Goal: Task Accomplishment & Management: Use online tool/utility

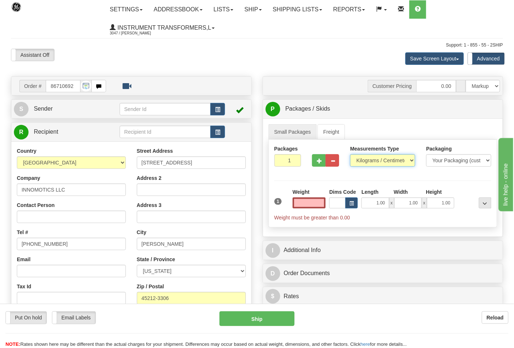
type input "0.00"
click at [377, 160] on select "Pounds / Inches Kilograms / Centimeters" at bounding box center [382, 160] width 65 height 12
select select "0"
click at [350, 154] on select "Pounds / Inches Kilograms / Centimeters" at bounding box center [382, 160] width 65 height 12
click at [315, 203] on input "0.00" at bounding box center [309, 202] width 33 height 11
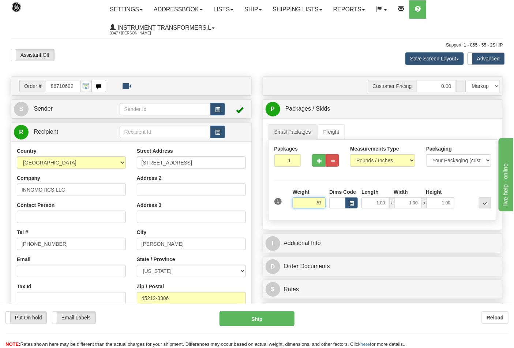
click button "Delete" at bounding box center [0, 0] width 0 height 0
type input "51.00"
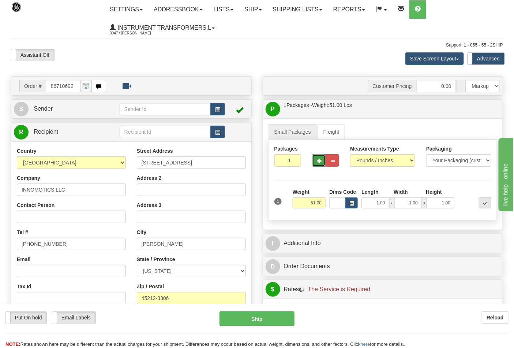
click at [314, 162] on button "button" at bounding box center [319, 160] width 14 height 12
type input "2"
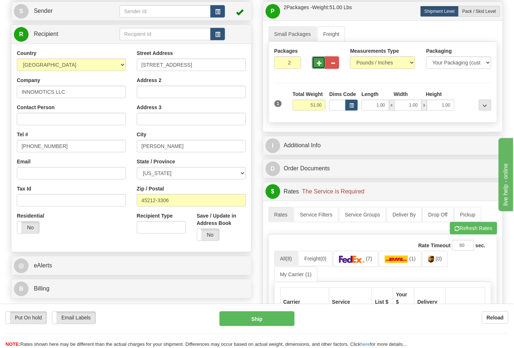
scroll to position [41, 0]
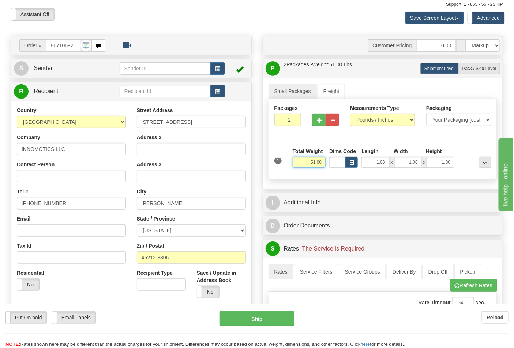
drag, startPoint x: 308, startPoint y: 165, endPoint x: 325, endPoint y: 164, distance: 16.5
click at [325, 164] on input "51.00" at bounding box center [309, 162] width 33 height 11
type input "30.00"
click at [469, 72] on label "Pack / Skid Level Pack.." at bounding box center [480, 68] width 42 height 11
radio input "true"
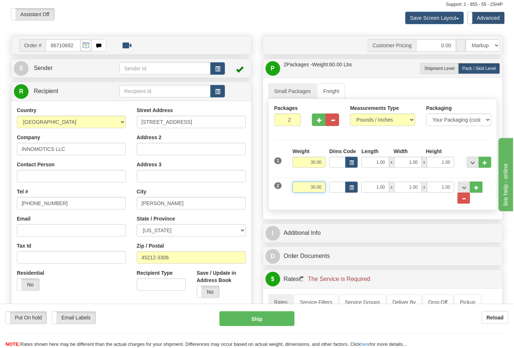
drag, startPoint x: 345, startPoint y: 184, endPoint x: 354, endPoint y: 184, distance: 8.4
click at [354, 184] on div "2 Weight 30.00 Dims Code Length Width Height" at bounding box center [383, 189] width 221 height 30
drag, startPoint x: 307, startPoint y: 190, endPoint x: 329, endPoint y: 194, distance: 22.3
click at [329, 194] on div "2 Weight 30.00 Dims Code Length Width Height" at bounding box center [383, 189] width 221 height 30
click button "Delete" at bounding box center [0, 0] width 0 height 0
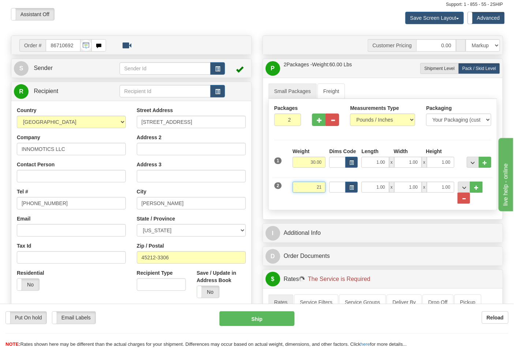
type input "21.00"
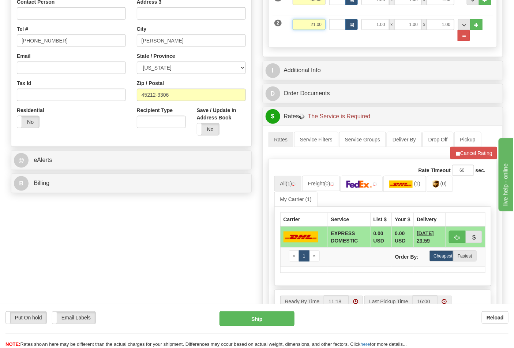
scroll to position [244, 0]
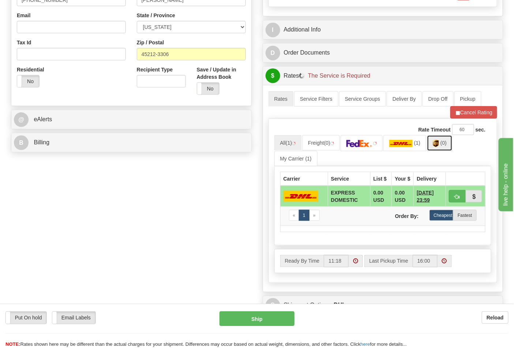
click at [437, 145] on img at bounding box center [436, 143] width 6 height 7
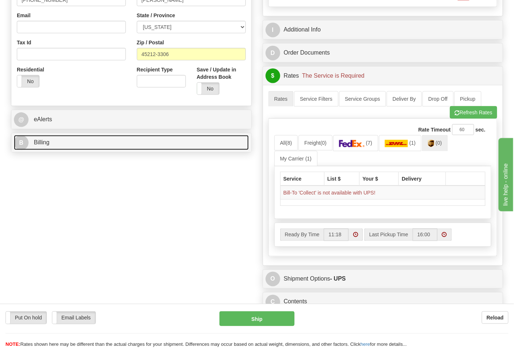
click at [92, 149] on link "B Billing" at bounding box center [131, 142] width 235 height 15
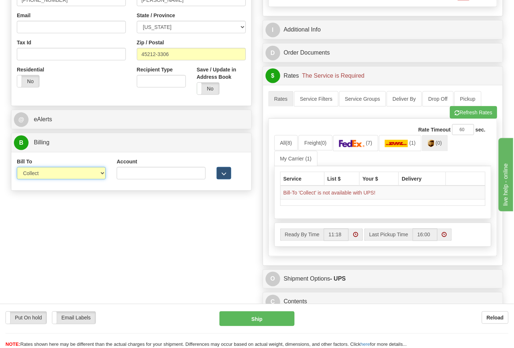
click at [72, 171] on select "Sender Recipient Third Party Collect" at bounding box center [61, 173] width 89 height 12
select select "2"
click at [17, 168] on select "Sender Recipient Third Party Collect" at bounding box center [61, 173] width 89 height 12
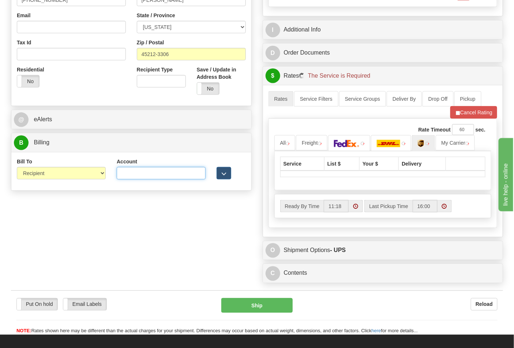
click at [141, 173] on input "Account" at bounding box center [161, 173] width 89 height 12
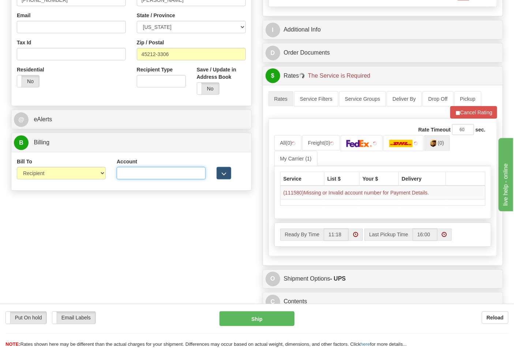
paste input "X3932R"
type input "X3932R"
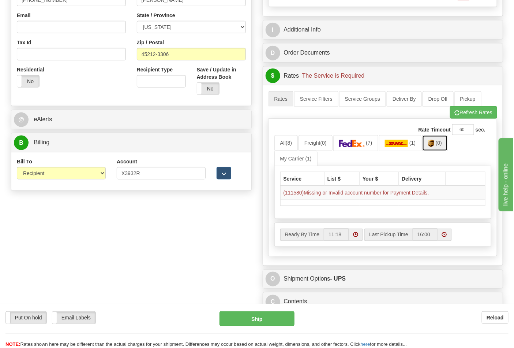
click at [434, 147] on img at bounding box center [431, 143] width 6 height 7
click at [434, 144] on img at bounding box center [431, 143] width 6 height 7
click at [469, 115] on button "Refresh Rates" at bounding box center [473, 112] width 47 height 12
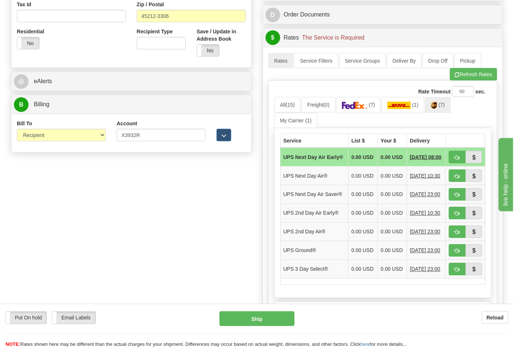
scroll to position [284, 0]
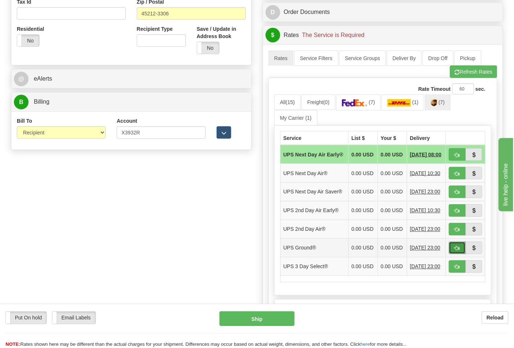
click at [458, 251] on span "button" at bounding box center [457, 248] width 5 height 5
type input "03"
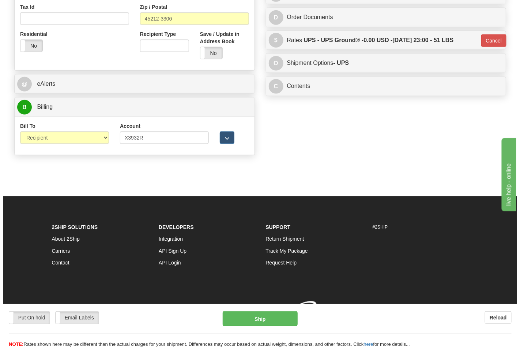
scroll to position [280, 0]
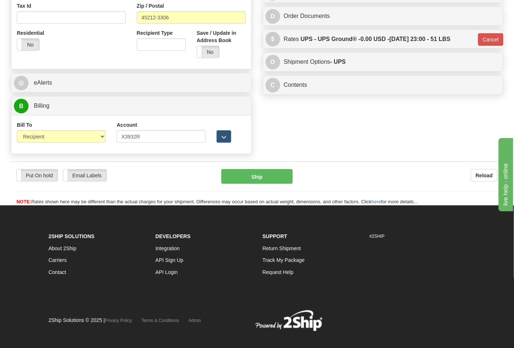
click at [274, 168] on div "Put On hold Put On hold Email Labels Email Labels Edit Reload Ship Reload" at bounding box center [257, 183] width 492 height 44
click at [270, 175] on button "Ship" at bounding box center [256, 176] width 71 height 15
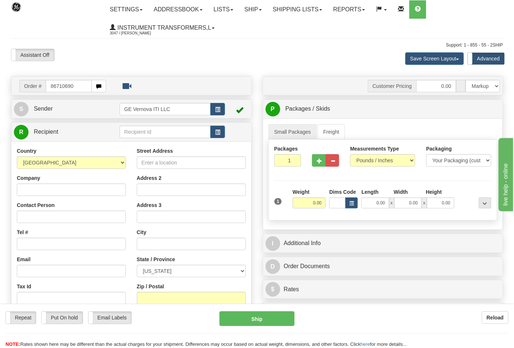
type input "86710690"
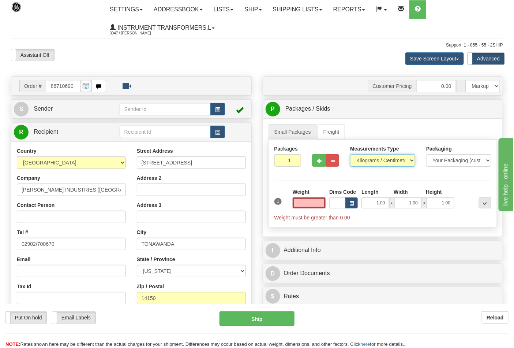
type input "0.00"
click at [358, 165] on select "Pounds / Inches Kilograms / Centimeters" at bounding box center [382, 160] width 65 height 12
select select "0"
click at [350, 154] on select "Pounds / Inches Kilograms / Centimeters" at bounding box center [382, 160] width 65 height 12
click at [317, 205] on input "0.00" at bounding box center [309, 202] width 33 height 11
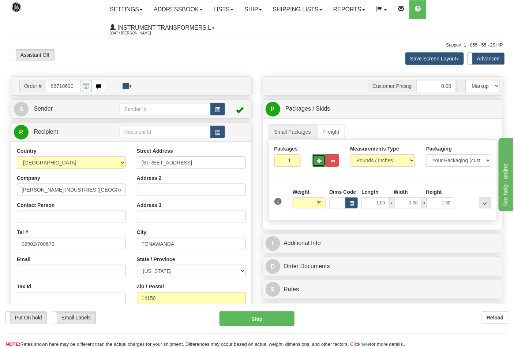
type input "99.00"
click at [321, 158] on span "button" at bounding box center [319, 160] width 5 height 5
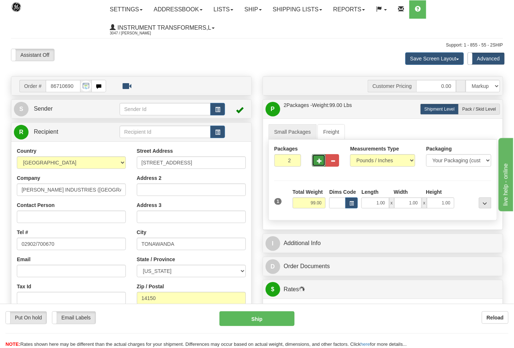
click at [321, 158] on span "button" at bounding box center [319, 160] width 5 height 5
type input "3"
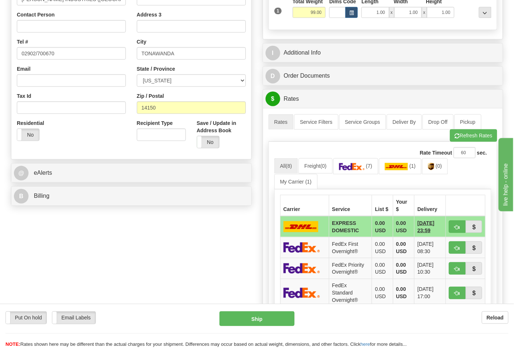
scroll to position [203, 0]
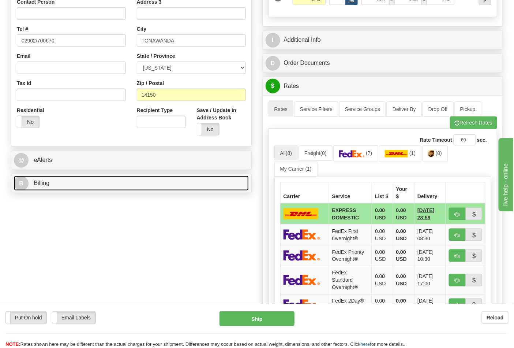
click at [74, 191] on link "B Billing" at bounding box center [131, 183] width 235 height 15
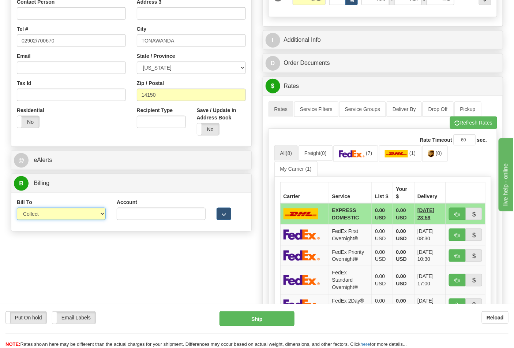
click at [61, 211] on select "Sender Recipient Third Party Collect" at bounding box center [61, 214] width 89 height 12
click at [17, 208] on select "Sender Recipient Third Party Collect" at bounding box center [61, 214] width 89 height 12
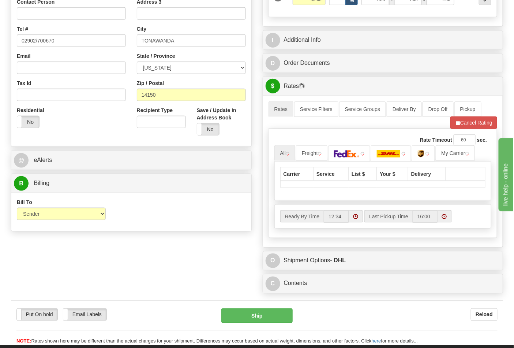
click at [61, 205] on div "Bill To Sender Recipient Third Party Collect" at bounding box center [61, 209] width 89 height 22
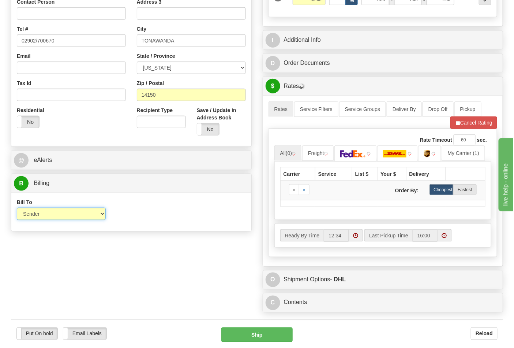
click at [58, 214] on select "Sender Recipient Third Party Collect" at bounding box center [61, 214] width 89 height 12
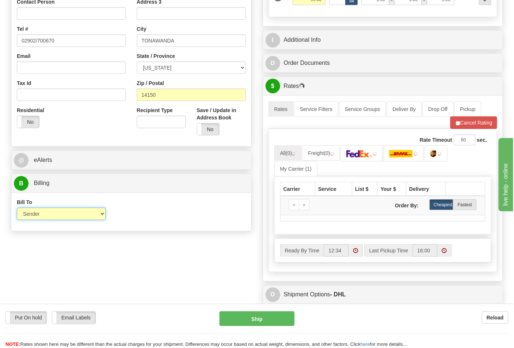
select select "2"
click at [17, 208] on select "Sender Recipient Third Party Collect" at bounding box center [61, 214] width 89 height 12
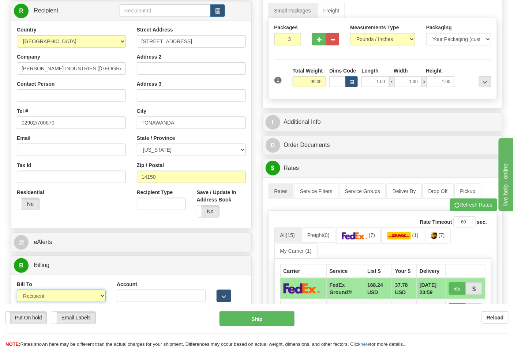
scroll to position [163, 0]
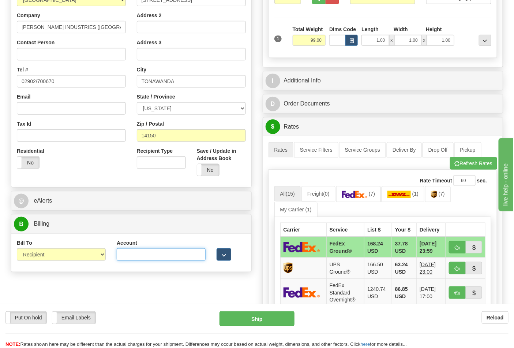
click at [178, 258] on input "Account" at bounding box center [161, 254] width 89 height 12
type input "204144640"
click button "Delete" at bounding box center [0, 0] width 0 height 0
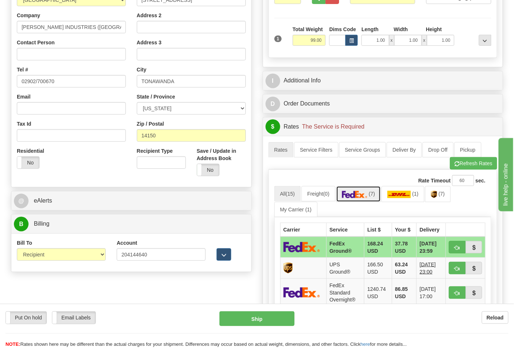
click at [373, 192] on link "(7)" at bounding box center [358, 194] width 45 height 16
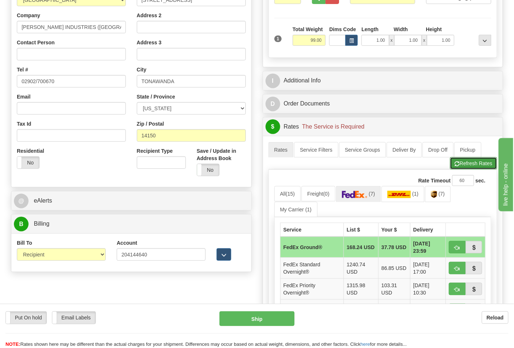
click at [462, 162] on button "Refresh Rates" at bounding box center [473, 163] width 47 height 12
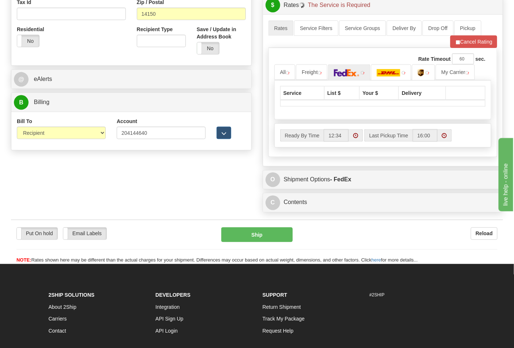
scroll to position [284, 0]
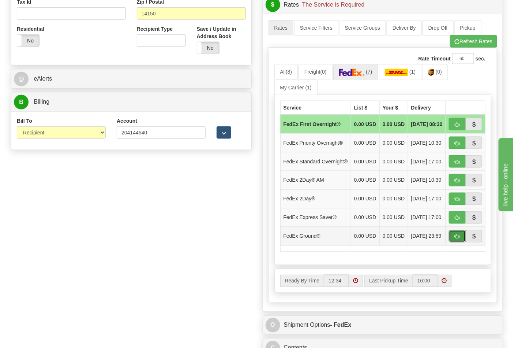
click at [464, 242] on button "button" at bounding box center [457, 236] width 17 height 12
type input "92"
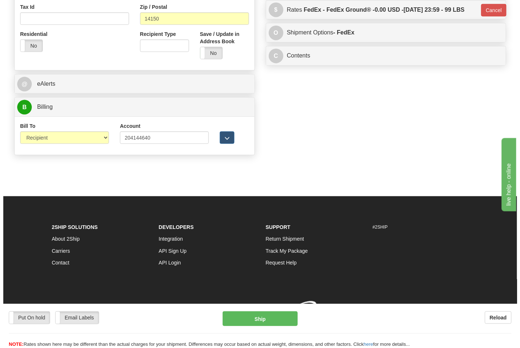
scroll to position [280, 0]
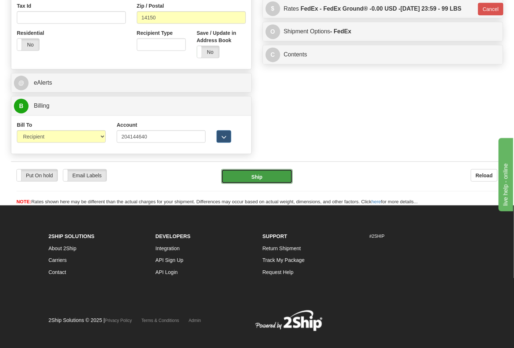
click at [250, 180] on button "Ship" at bounding box center [256, 176] width 71 height 15
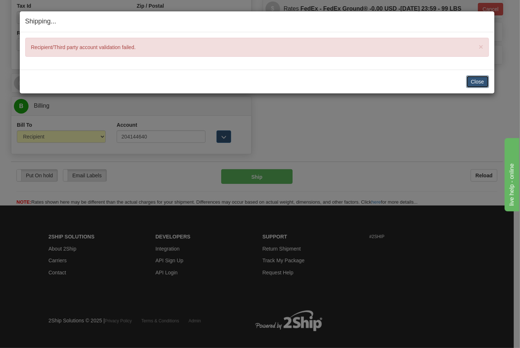
click at [479, 78] on button "Close" at bounding box center [478, 81] width 23 height 12
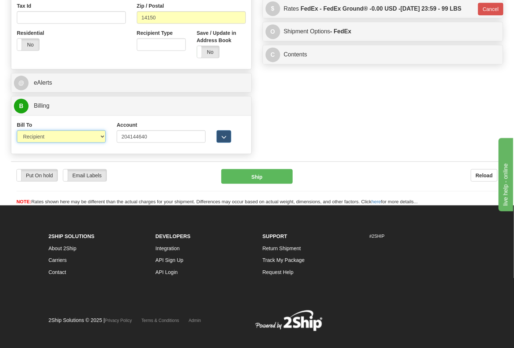
click at [99, 139] on select "Sender Recipient Third Party Collect" at bounding box center [61, 136] width 89 height 12
select select "4"
click at [17, 131] on select "Sender Recipient Third Party Collect" at bounding box center [61, 136] width 89 height 12
type input "92"
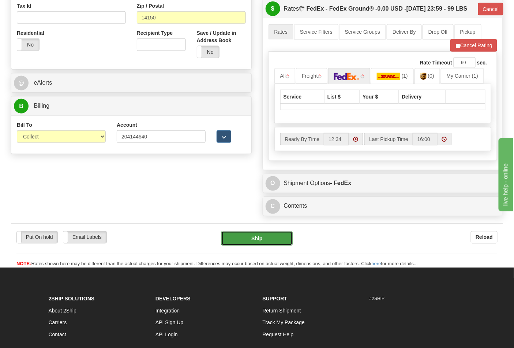
click at [260, 246] on button "Ship" at bounding box center [256, 238] width 71 height 15
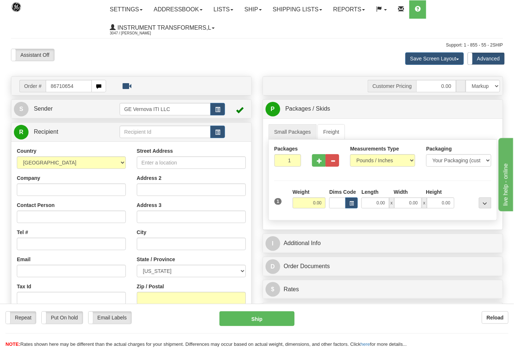
type input "86710654"
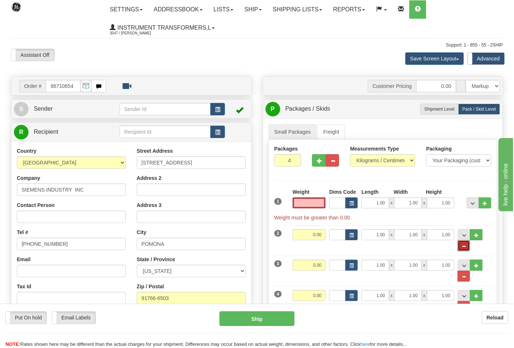
type input "0.00"
click at [466, 248] on span "..." at bounding box center [464, 246] width 4 height 4
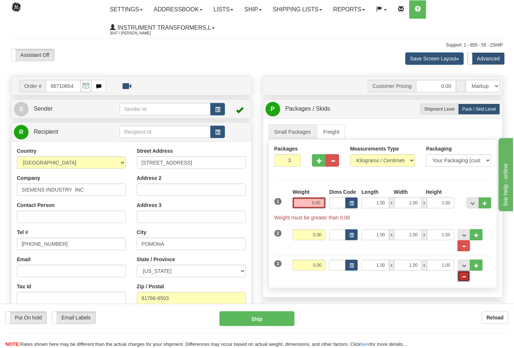
click at [467, 273] on button "..." at bounding box center [464, 275] width 12 height 11
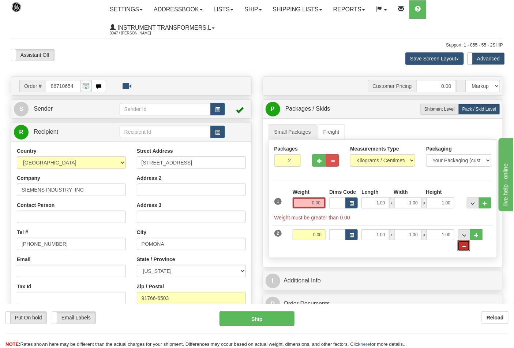
click at [467, 246] on button "..." at bounding box center [464, 245] width 12 height 11
type input "1"
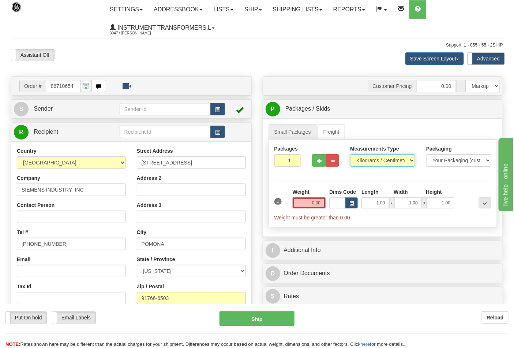
click at [409, 158] on select "Pounds / Inches Kilograms / Centimeters" at bounding box center [382, 160] width 65 height 12
select select "0"
click at [350, 154] on select "Pounds / Inches Kilograms / Centimeters" at bounding box center [382, 160] width 65 height 12
click at [313, 162] on button "button" at bounding box center [319, 160] width 14 height 12
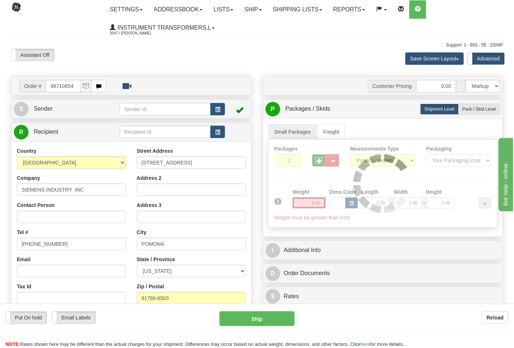
click at [313, 162] on div "Packages 2 1 Measurements Type" at bounding box center [383, 183] width 229 height 88
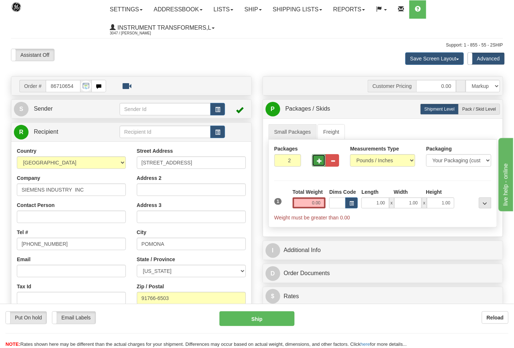
click at [323, 163] on button "button" at bounding box center [319, 160] width 14 height 12
click at [322, 162] on button "button" at bounding box center [319, 160] width 14 height 12
type input "4"
click at [308, 202] on input "0.00" at bounding box center [309, 202] width 33 height 11
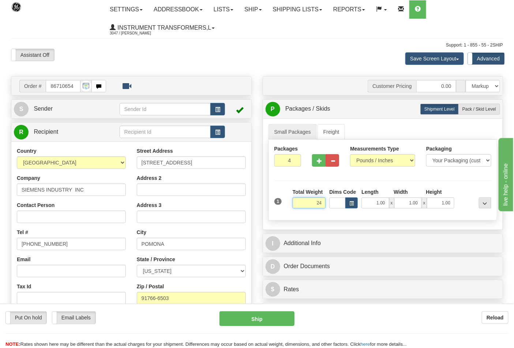
click button "Delete" at bounding box center [0, 0] width 0 height 0
type input "24.00"
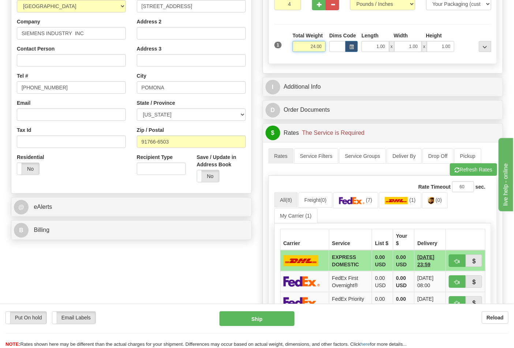
scroll to position [163, 0]
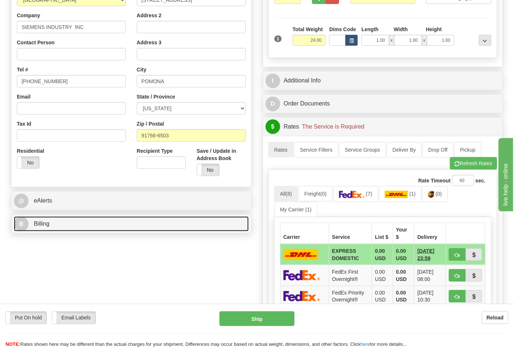
click at [103, 224] on link "B Billing" at bounding box center [131, 223] width 235 height 15
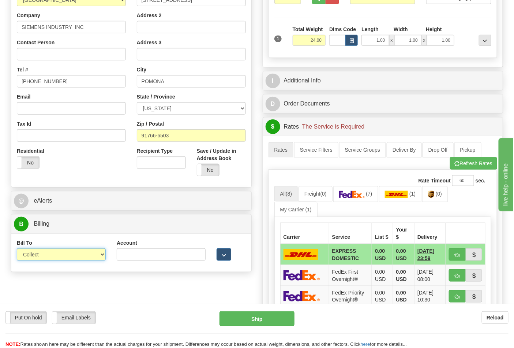
click at [67, 254] on select "Sender Recipient Third Party Collect" at bounding box center [61, 254] width 89 height 12
select select "2"
click at [17, 249] on select "Sender Recipient Third Party Collect" at bounding box center [61, 254] width 89 height 12
click at [152, 256] on input "Account" at bounding box center [161, 254] width 89 height 12
paste input "244984347"
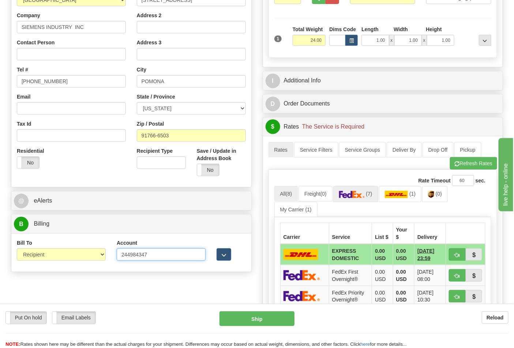
type input "244984347"
click at [365, 189] on link "(7)" at bounding box center [355, 194] width 45 height 16
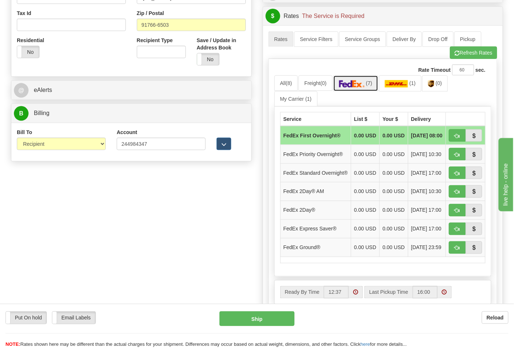
scroll to position [284, 0]
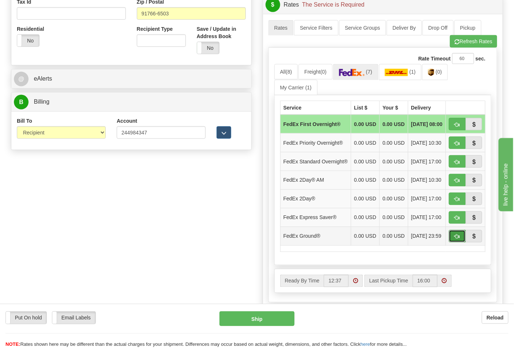
click at [455, 239] on span "button" at bounding box center [457, 236] width 5 height 5
type input "92"
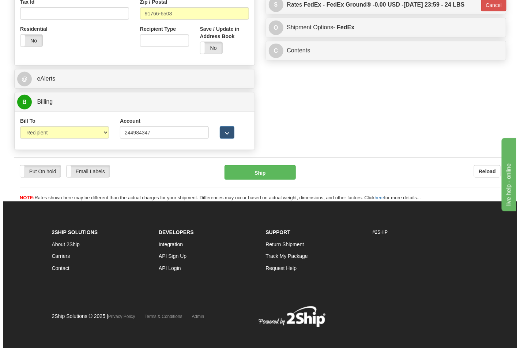
scroll to position [280, 0]
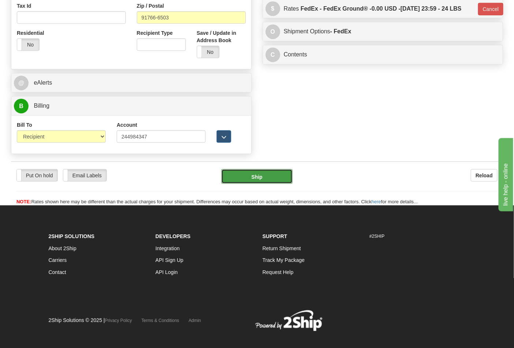
click at [269, 183] on button "Ship" at bounding box center [256, 176] width 71 height 15
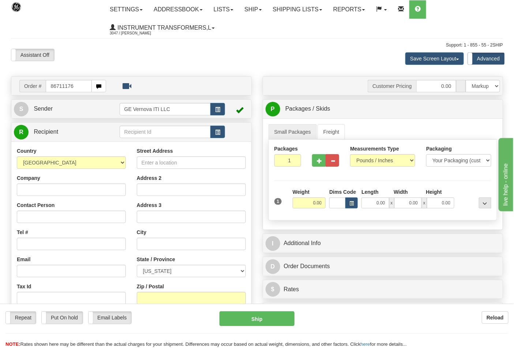
type input "86711176"
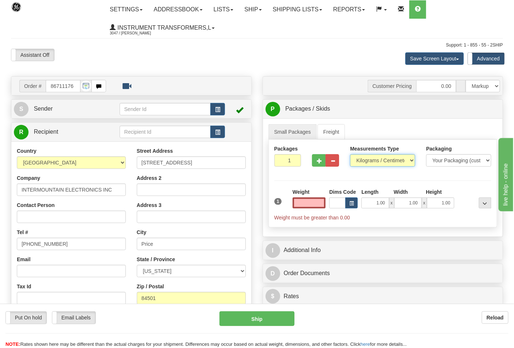
type input "0.00"
click at [380, 160] on select "Pounds / Inches Kilograms / Centimeters" at bounding box center [382, 160] width 65 height 12
select select "0"
click at [350, 154] on select "Pounds / Inches Kilograms / Centimeters" at bounding box center [382, 160] width 65 height 12
click at [305, 207] on input "0.00" at bounding box center [309, 202] width 33 height 11
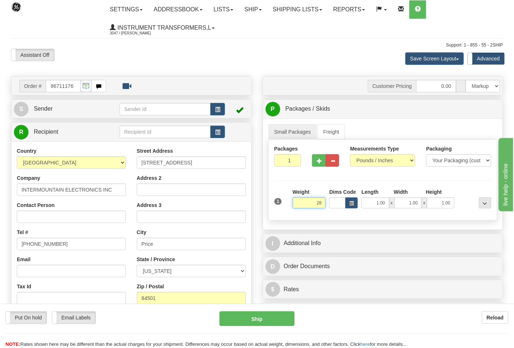
click button "Delete" at bounding box center [0, 0] width 0 height 0
type input "28.00"
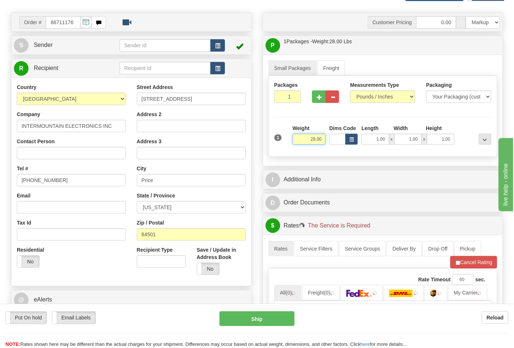
scroll to position [244, 0]
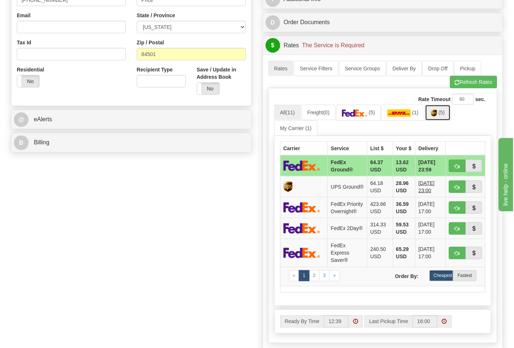
click at [437, 114] on img at bounding box center [434, 112] width 6 height 7
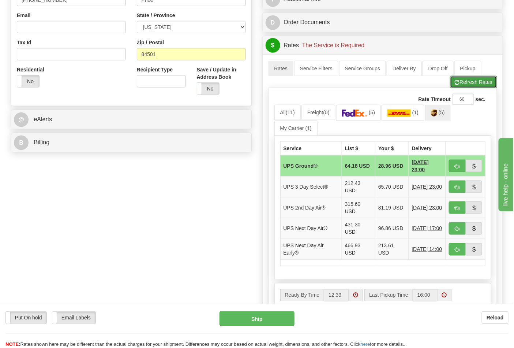
click at [475, 86] on button "Refresh Rates" at bounding box center [473, 82] width 47 height 12
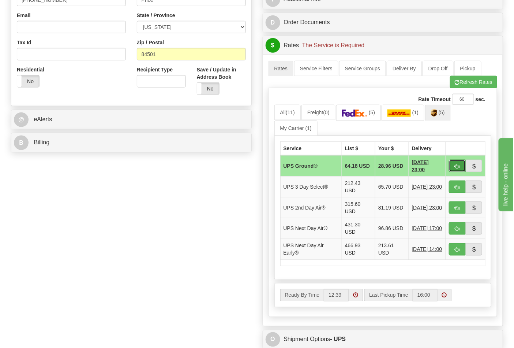
click at [459, 168] on span "button" at bounding box center [457, 166] width 5 height 5
type input "03"
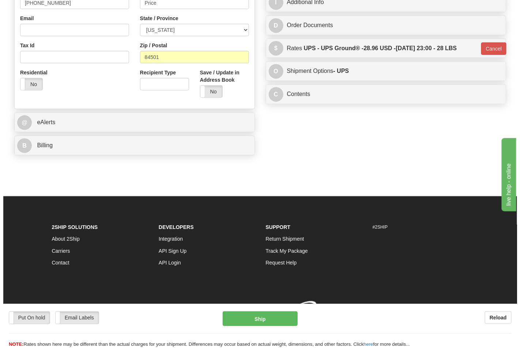
scroll to position [242, 0]
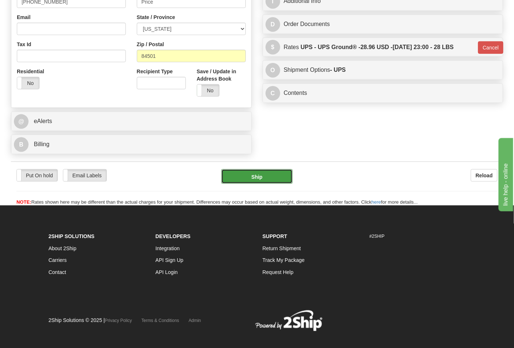
click at [253, 182] on button "Ship" at bounding box center [256, 176] width 71 height 15
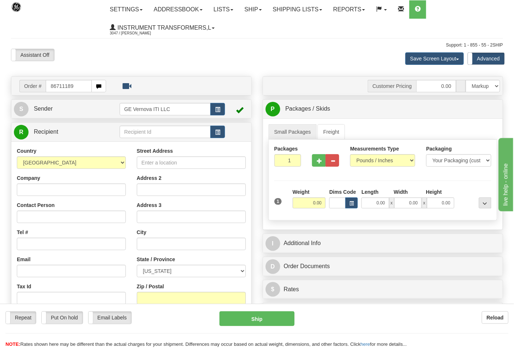
type input "86711189"
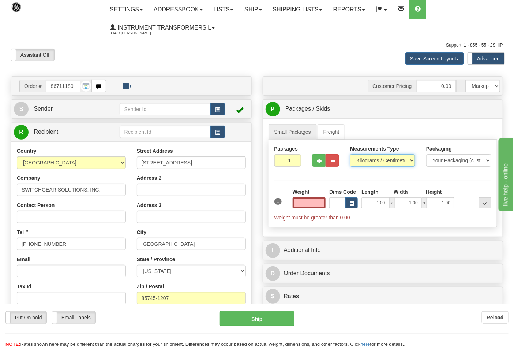
type input "0.00"
click at [381, 162] on select "Pounds / Inches Kilograms / Centimeters" at bounding box center [382, 160] width 65 height 12
select select "0"
click at [350, 154] on select "Pounds / Inches Kilograms / Centimeters" at bounding box center [382, 160] width 65 height 12
click at [295, 208] on input "0.00" at bounding box center [309, 202] width 33 height 11
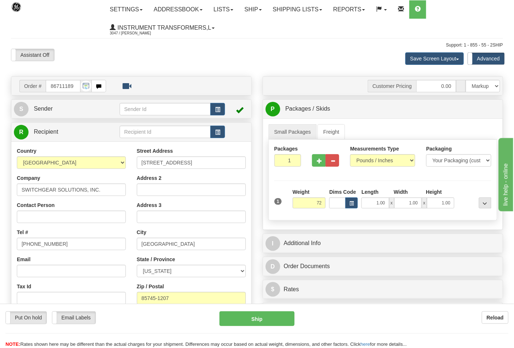
type input "72.00"
click at [322, 169] on div at bounding box center [326, 159] width 38 height 28
click at [318, 164] on button "button" at bounding box center [319, 160] width 14 height 12
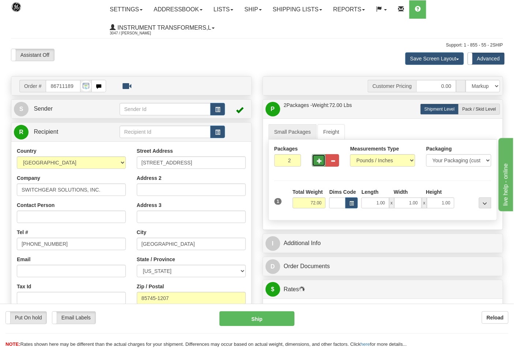
click at [319, 163] on span "button" at bounding box center [319, 160] width 5 height 5
type input "3"
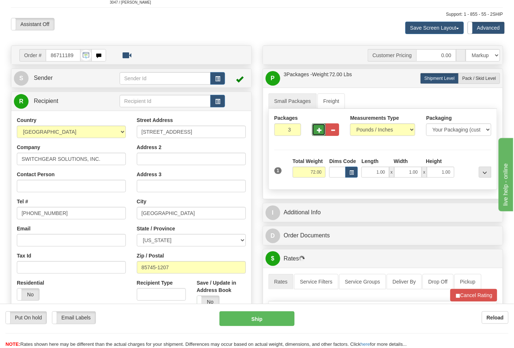
scroll to position [81, 0]
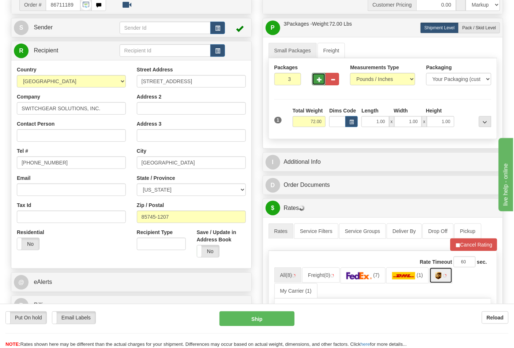
click at [439, 275] on img at bounding box center [439, 275] width 6 height 7
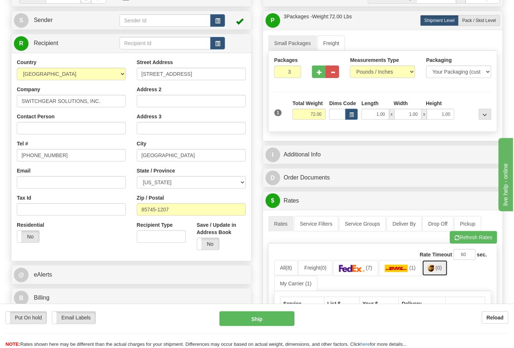
scroll to position [122, 0]
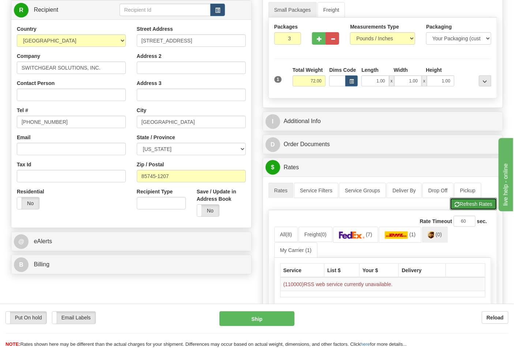
click at [481, 207] on button "Refresh Rates" at bounding box center [473, 204] width 47 height 12
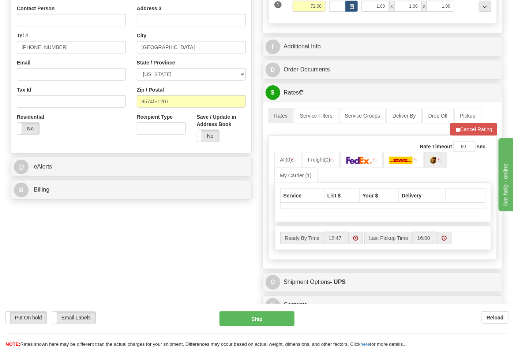
scroll to position [244, 0]
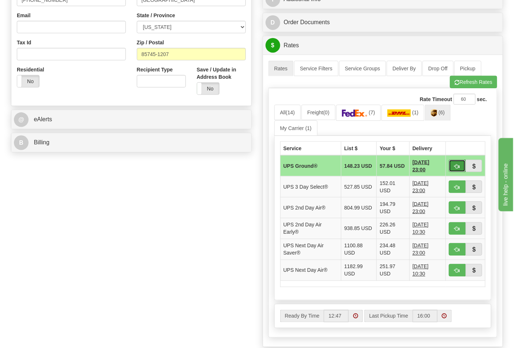
click at [462, 163] on button "button" at bounding box center [457, 166] width 17 height 12
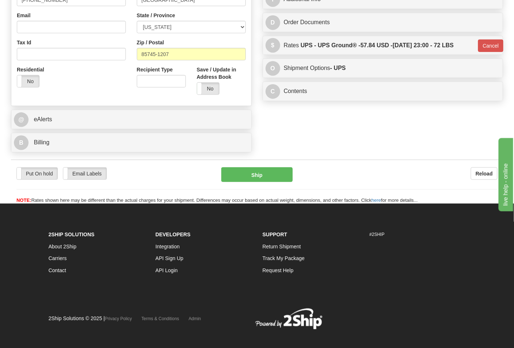
type input "03"
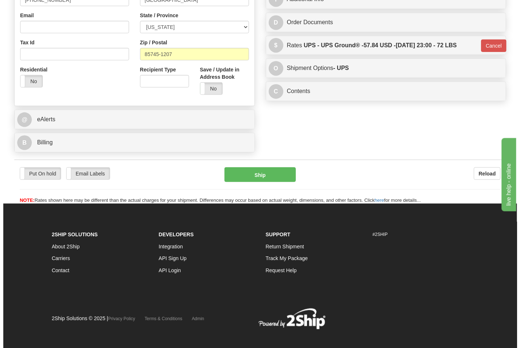
scroll to position [243, 0]
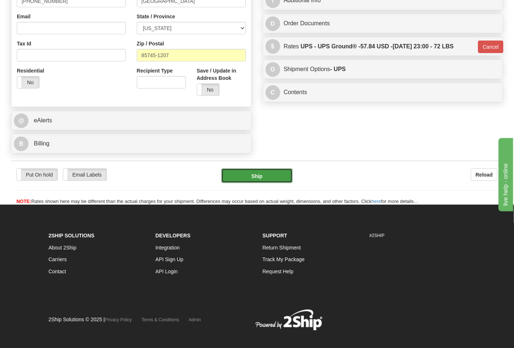
click at [275, 175] on button "Ship" at bounding box center [256, 175] width 71 height 15
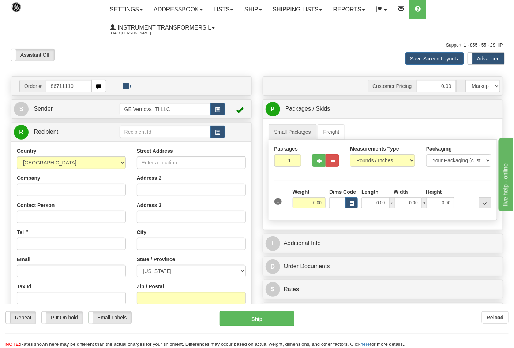
type input "86711110"
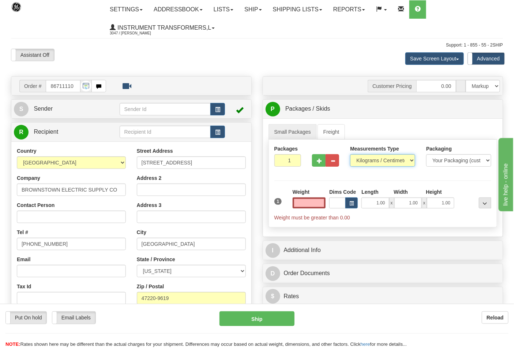
type input "0.00"
click at [393, 161] on select "Pounds / Inches Kilograms / Centimeters" at bounding box center [382, 160] width 65 height 12
select select "0"
click at [350, 154] on select "Pounds / Inches Kilograms / Centimeters" at bounding box center [382, 160] width 65 height 12
click at [296, 201] on input "0.00" at bounding box center [309, 202] width 33 height 11
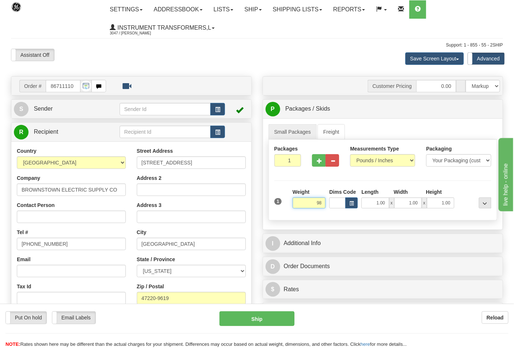
click button "Delete" at bounding box center [0, 0] width 0 height 0
type input "98.00"
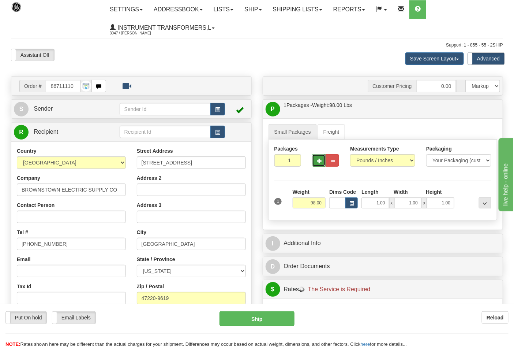
click at [318, 160] on span "button" at bounding box center [319, 160] width 5 height 5
click at [317, 160] on span "button" at bounding box center [319, 160] width 5 height 5
click at [317, 160] on button "button" at bounding box center [319, 160] width 14 height 12
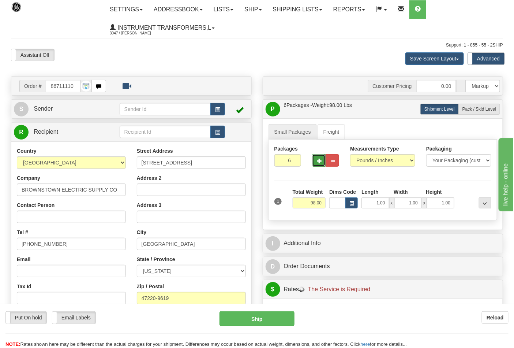
click at [317, 160] on button "button" at bounding box center [319, 160] width 14 height 12
type input "7"
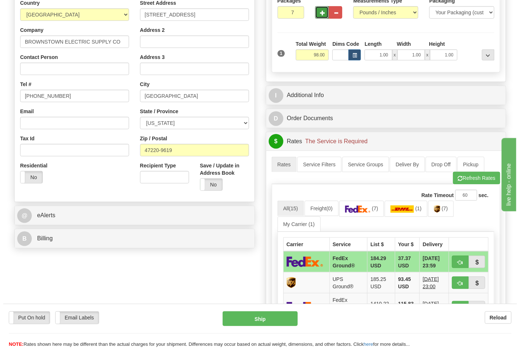
scroll to position [163, 0]
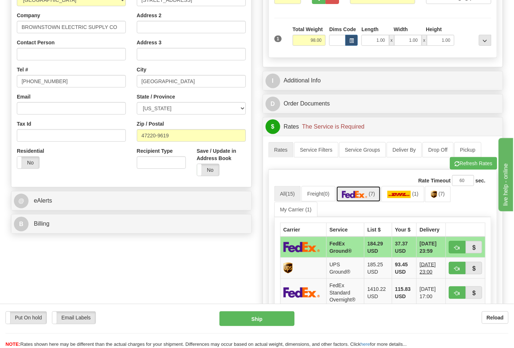
click at [379, 197] on link "(7)" at bounding box center [358, 194] width 45 height 16
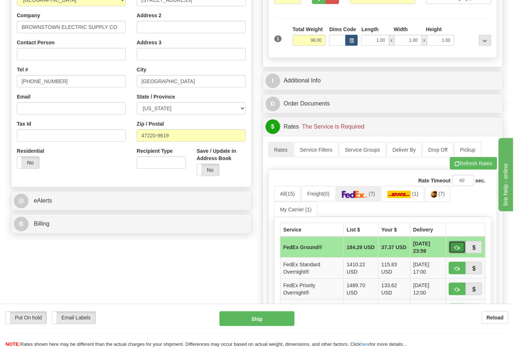
click at [458, 249] on span "button" at bounding box center [457, 247] width 5 height 5
type input "92"
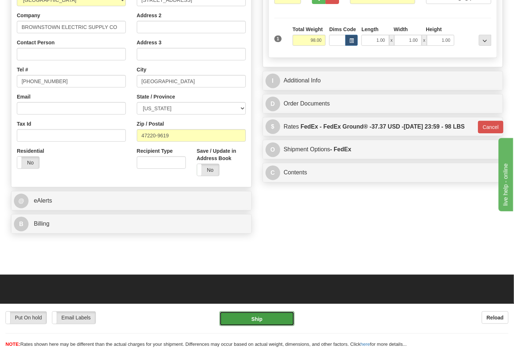
click at [266, 314] on button "Ship" at bounding box center [257, 318] width 75 height 15
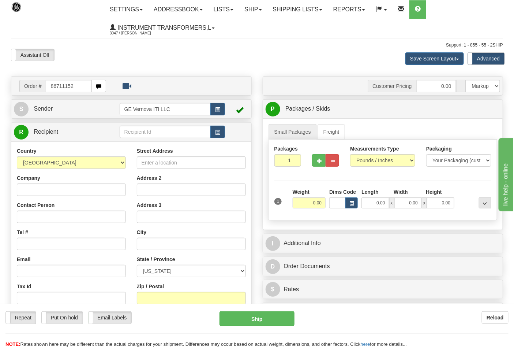
type input "86711152"
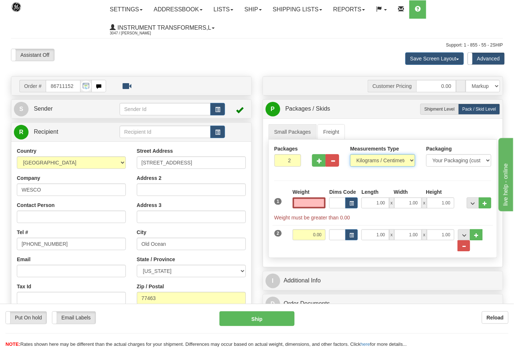
type input "0.00"
click at [370, 160] on select "Pounds / Inches Kilograms / Centimeters" at bounding box center [382, 160] width 65 height 12
select select "0"
click at [350, 154] on select "Pounds / Inches Kilograms / Centimeters" at bounding box center [382, 160] width 65 height 12
click at [315, 160] on button "button" at bounding box center [319, 160] width 14 height 12
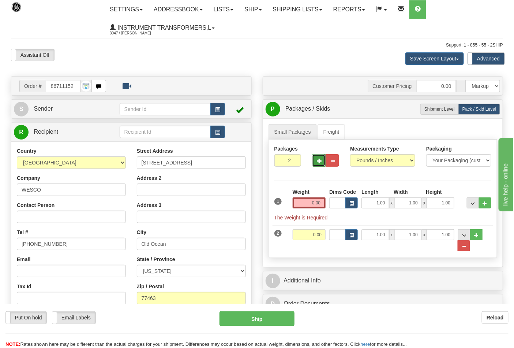
type input "3"
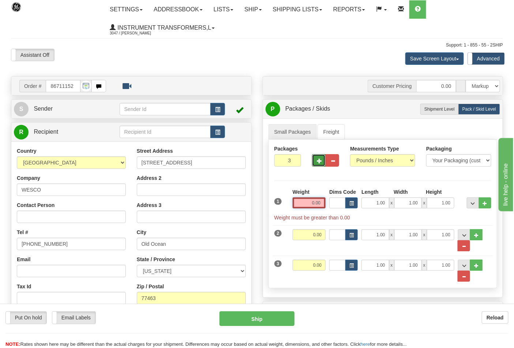
click at [309, 205] on input "0.00" at bounding box center [309, 202] width 33 height 11
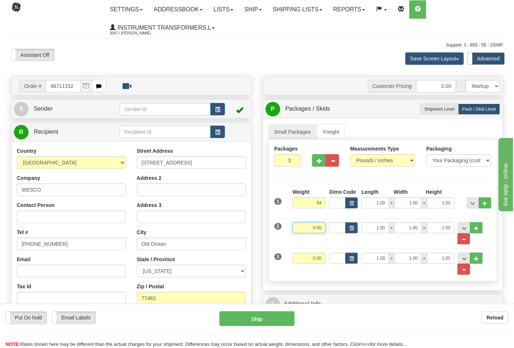
type input "64.00"
click at [324, 227] on input "0.00" at bounding box center [309, 227] width 33 height 11
type input "64.00"
click at [321, 264] on input "0.00" at bounding box center [309, 258] width 33 height 11
click button "Delete" at bounding box center [0, 0] width 0 height 0
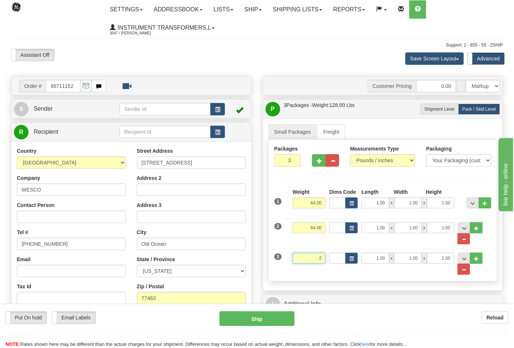
type input "2.00"
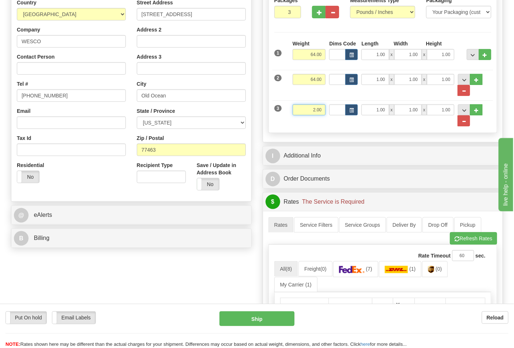
scroll to position [163, 0]
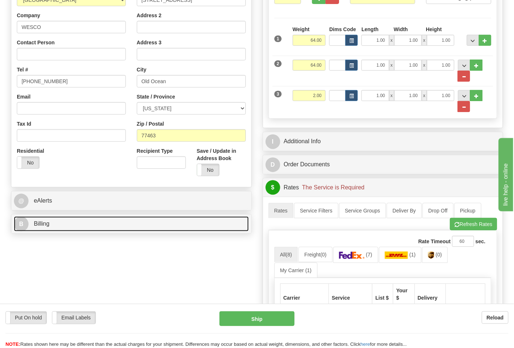
click at [90, 225] on link "B Billing" at bounding box center [131, 223] width 235 height 15
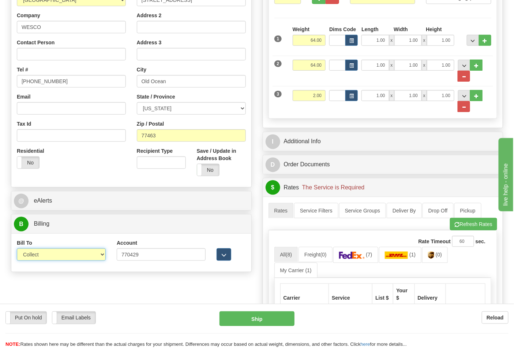
click at [74, 250] on select "Sender Recipient Third Party Collect" at bounding box center [61, 254] width 89 height 12
select select "2"
click at [17, 249] on select "Sender Recipient Third Party Collect" at bounding box center [61, 254] width 89 height 12
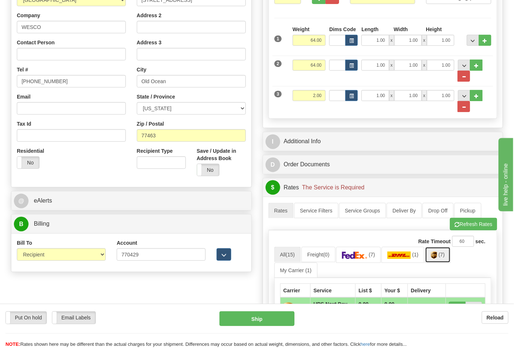
click at [433, 255] on link "(7)" at bounding box center [438, 255] width 26 height 16
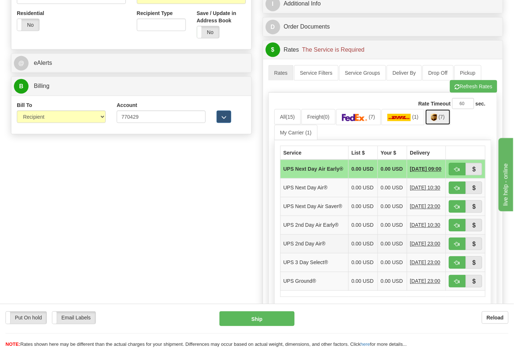
scroll to position [325, 0]
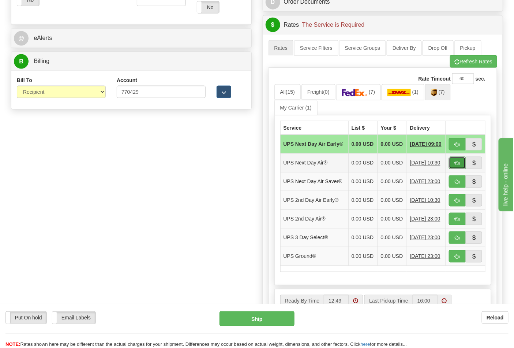
click at [463, 169] on button "button" at bounding box center [457, 163] width 17 height 12
type input "01"
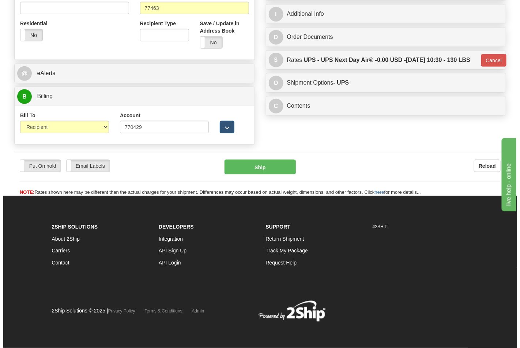
scroll to position [291, 0]
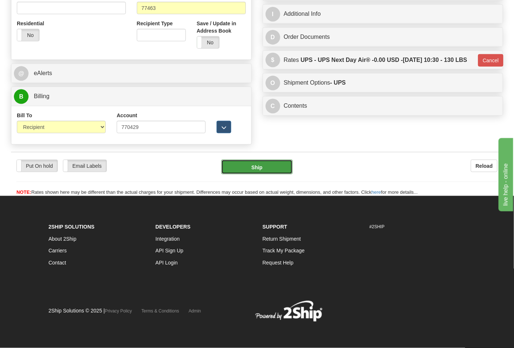
click at [279, 166] on button "Ship" at bounding box center [256, 167] width 71 height 15
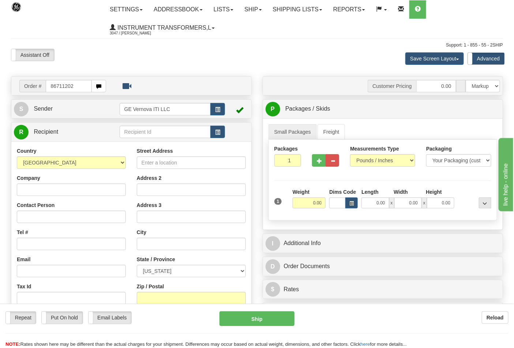
type input "86711202"
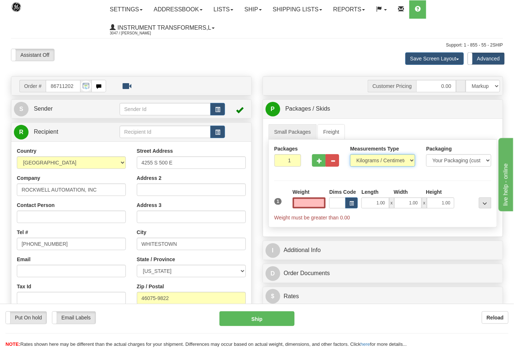
type input "0.00"
click at [383, 162] on select "Pounds / Inches Kilograms / Centimeters" at bounding box center [382, 160] width 65 height 12
select select "0"
click at [350, 154] on select "Pounds / Inches Kilograms / Centimeters" at bounding box center [382, 160] width 65 height 12
click at [305, 206] on input "0.00" at bounding box center [309, 202] width 33 height 11
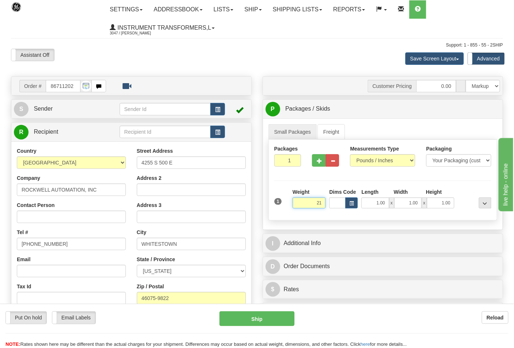
click button "Delete" at bounding box center [0, 0] width 0 height 0
type input "21.00"
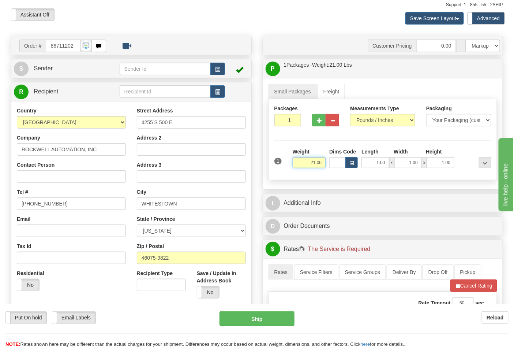
scroll to position [203, 0]
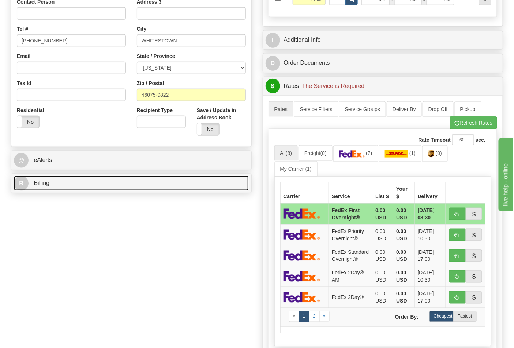
click at [201, 183] on link "B Billing" at bounding box center [131, 183] width 235 height 15
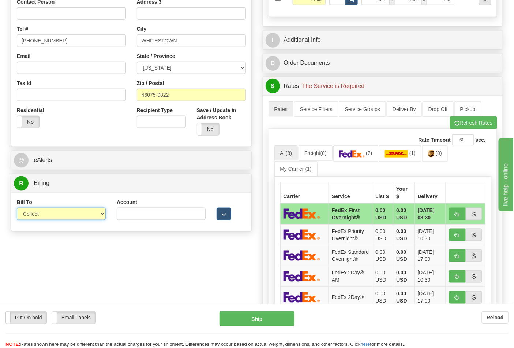
click at [100, 213] on select "Sender Recipient Third Party Collect" at bounding box center [61, 214] width 89 height 12
select select "2"
click at [17, 208] on select "Sender Recipient Third Party Collect" at bounding box center [61, 214] width 89 height 12
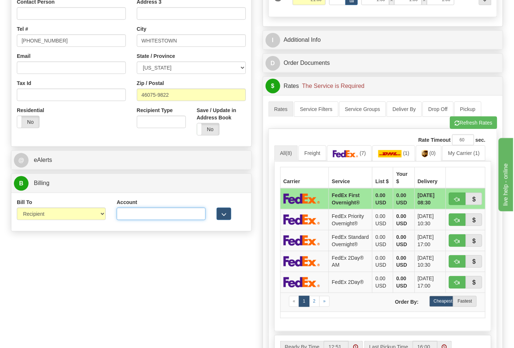
click at [133, 217] on input "Account" at bounding box center [161, 214] width 89 height 12
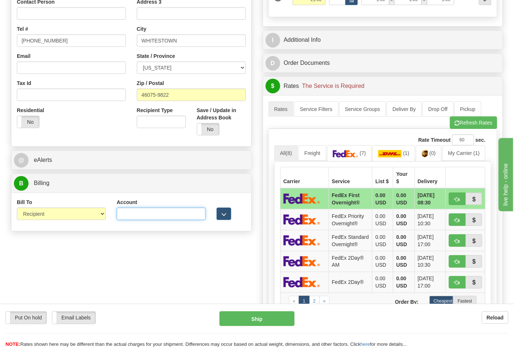
paste input "587102"
type input "587102"
click at [426, 152] on img at bounding box center [425, 153] width 6 height 7
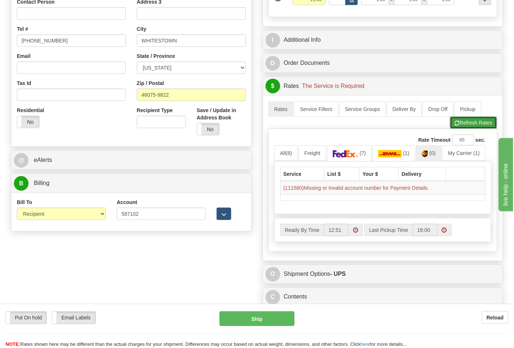
click at [460, 118] on button "Refresh Rates" at bounding box center [473, 122] width 47 height 12
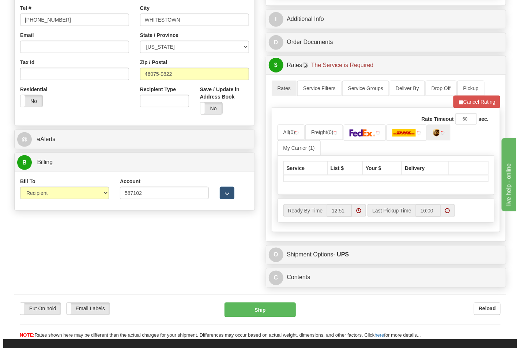
scroll to position [244, 0]
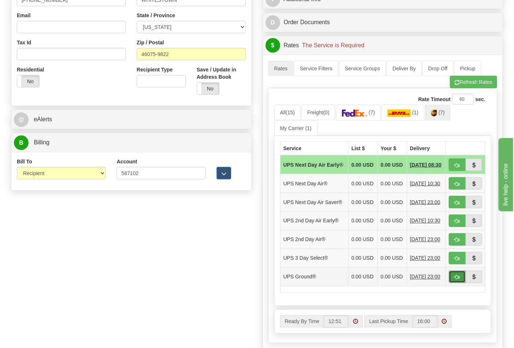
click at [465, 283] on button "button" at bounding box center [457, 276] width 17 height 12
type input "03"
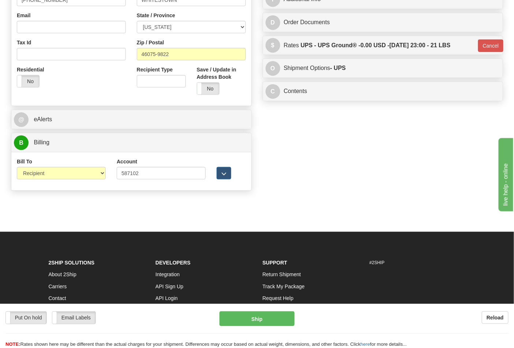
click at [273, 310] on div "Put On hold Put On hold Email Labels Email Labels Edit Reload Ship Reload" at bounding box center [257, 325] width 514 height 44
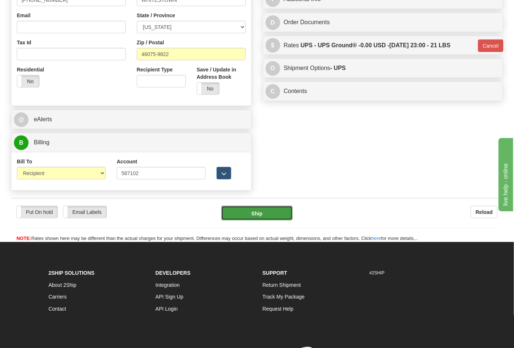
click at [258, 211] on button "Ship" at bounding box center [256, 213] width 71 height 15
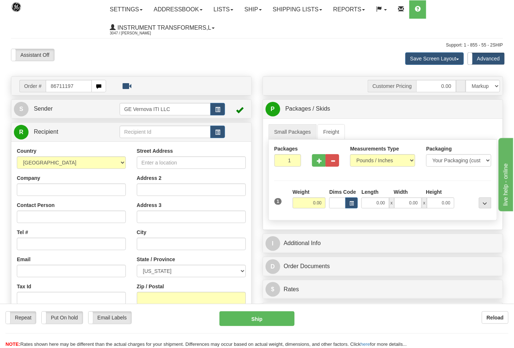
type input "86711197"
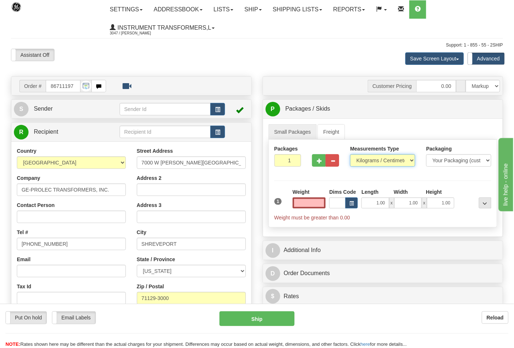
type input "0.00"
click at [362, 161] on select "Pounds / Inches Kilograms / Centimeters" at bounding box center [382, 160] width 65 height 12
select select "0"
click at [350, 154] on select "Pounds / Inches Kilograms / Centimeters" at bounding box center [382, 160] width 65 height 12
click at [316, 205] on input "0.00" at bounding box center [309, 202] width 33 height 11
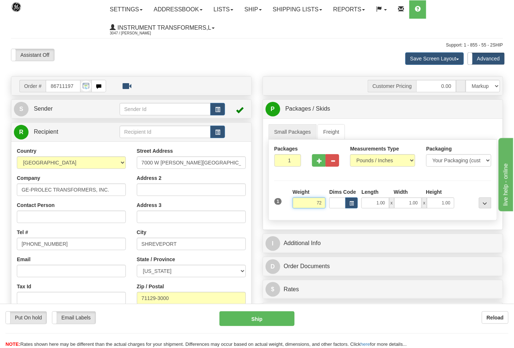
click button "Delete" at bounding box center [0, 0] width 0 height 0
type input "72.00"
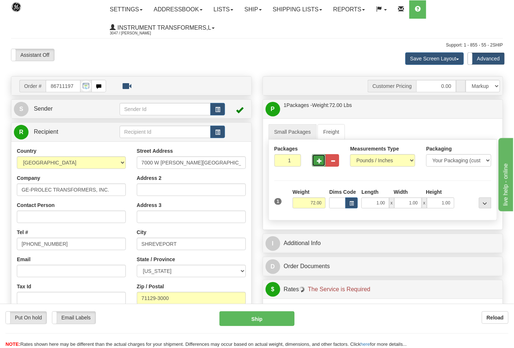
click at [320, 165] on button "button" at bounding box center [319, 160] width 14 height 12
type input "2"
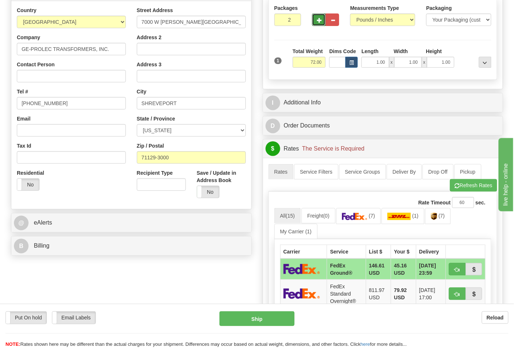
scroll to position [244, 0]
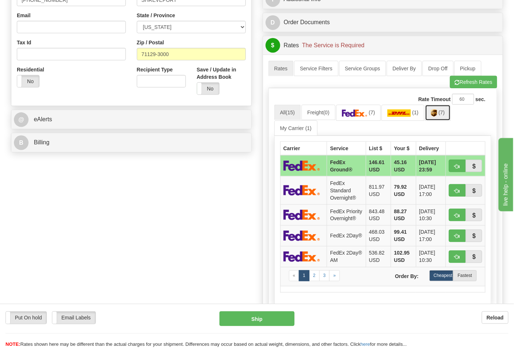
click at [437, 111] on img at bounding box center [434, 112] width 6 height 7
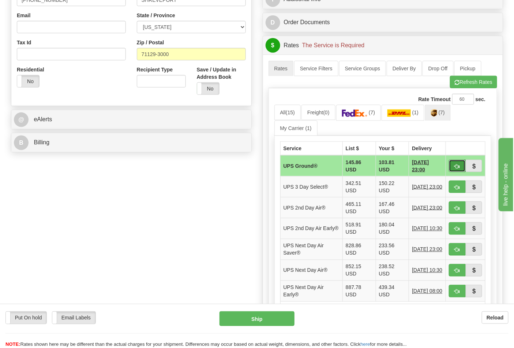
click at [453, 164] on button "button" at bounding box center [457, 166] width 17 height 12
type input "03"
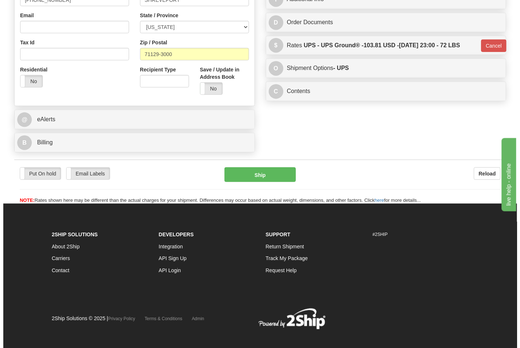
scroll to position [242, 0]
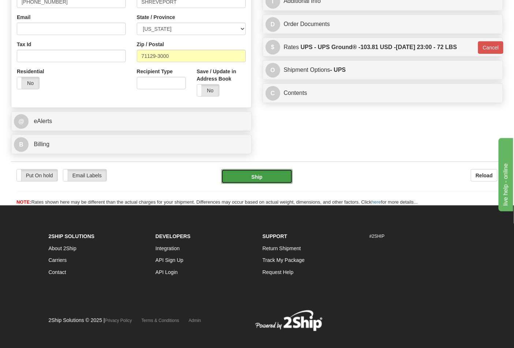
click at [272, 173] on button "Ship" at bounding box center [256, 176] width 71 height 15
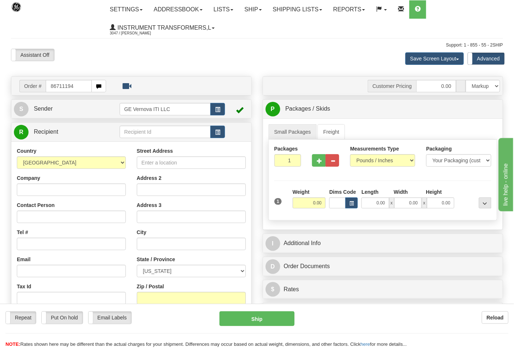
type input "86711194"
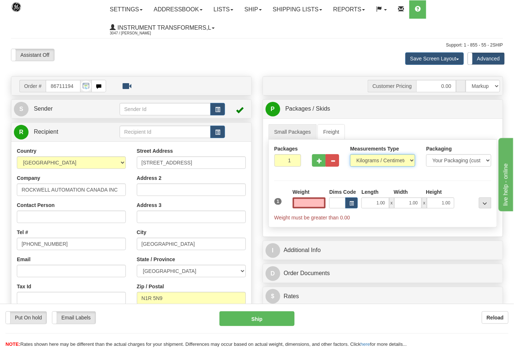
type input "0.00"
click at [408, 163] on select "Pounds / Inches Kilograms / Centimeters" at bounding box center [382, 160] width 65 height 12
select select "0"
click at [350, 154] on select "Pounds / Inches Kilograms / Centimeters" at bounding box center [382, 160] width 65 height 12
click at [307, 201] on input "0.00" at bounding box center [309, 202] width 33 height 11
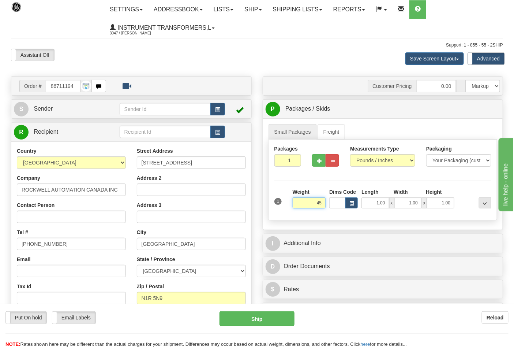
click button "Delete" at bounding box center [0, 0] width 0 height 0
type input "45.00"
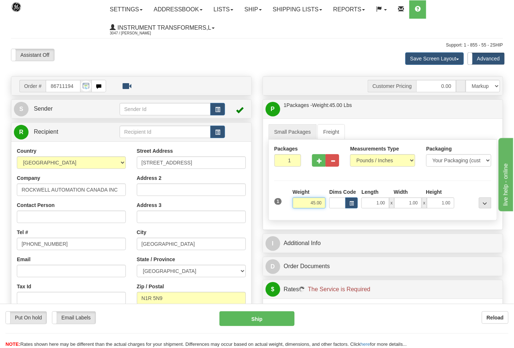
click button "Delete" at bounding box center [0, 0] width 0 height 0
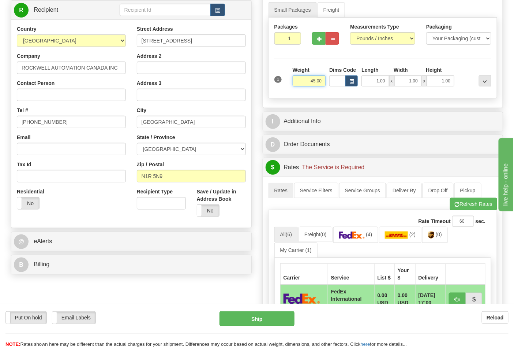
scroll to position [203, 0]
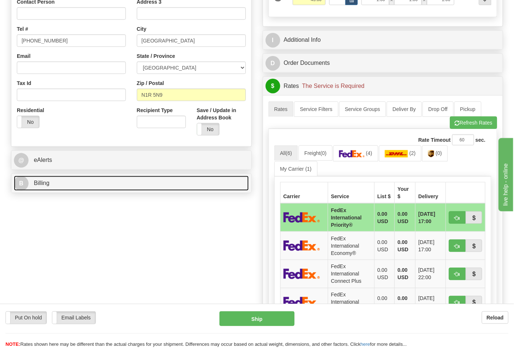
click at [161, 186] on link "B Billing" at bounding box center [131, 183] width 235 height 15
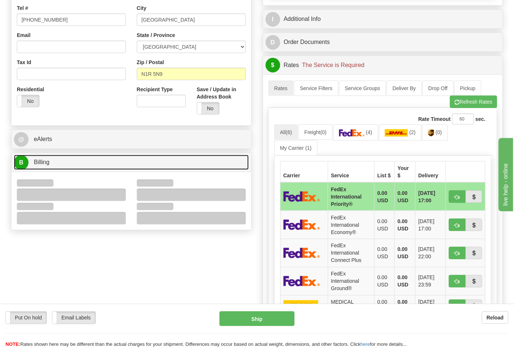
scroll to position [244, 0]
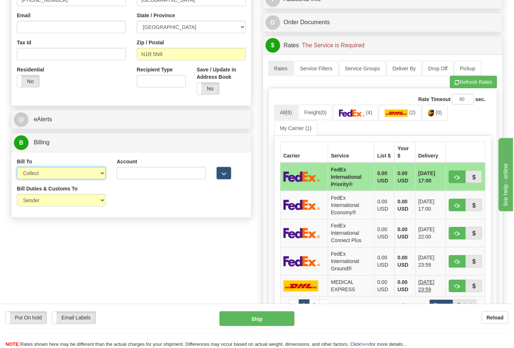
click at [83, 178] on select "Sender Recipient Third Party Collect" at bounding box center [61, 173] width 89 height 12
select select "2"
click at [17, 168] on select "Sender Recipient Third Party Collect" at bounding box center [61, 173] width 89 height 12
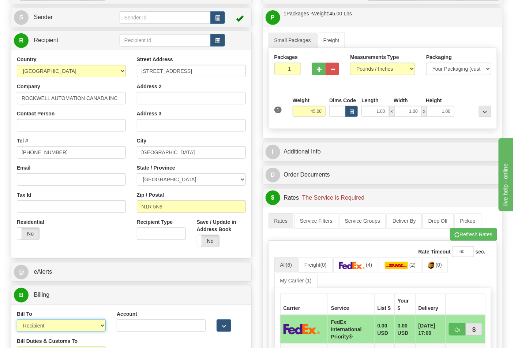
scroll to position [0, 0]
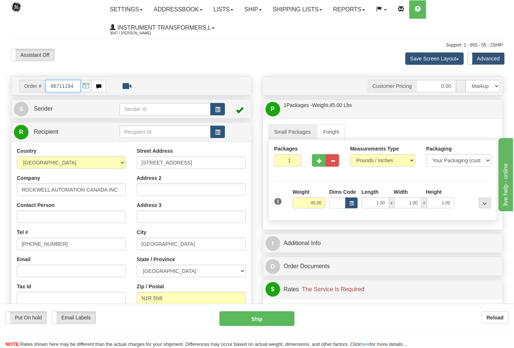
drag, startPoint x: 75, startPoint y: 83, endPoint x: 31, endPoint y: 90, distance: 44.9
click at [31, 90] on div "Order # 86711194" at bounding box center [62, 86] width 87 height 12
type input "86711214"
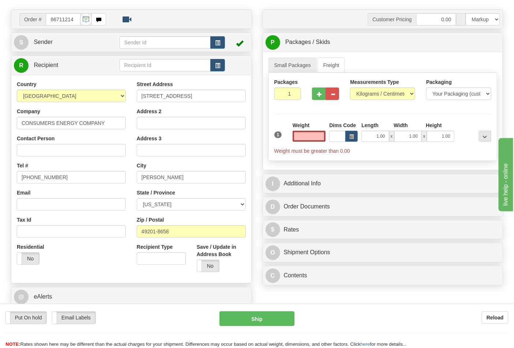
scroll to position [81, 0]
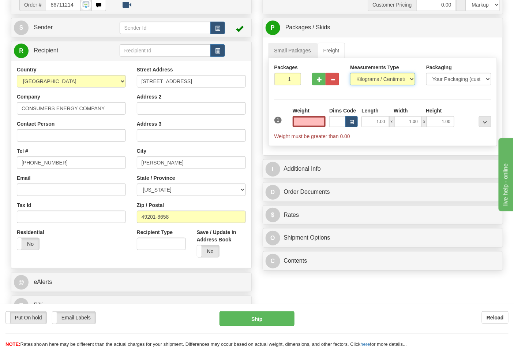
type input "0.00"
click at [388, 78] on select "Pounds / Inches Kilograms / Centimeters" at bounding box center [382, 79] width 65 height 12
select select "0"
click at [350, 73] on select "Pounds / Inches Kilograms / Centimeters" at bounding box center [382, 79] width 65 height 12
click at [309, 123] on input "0.00" at bounding box center [309, 121] width 33 height 11
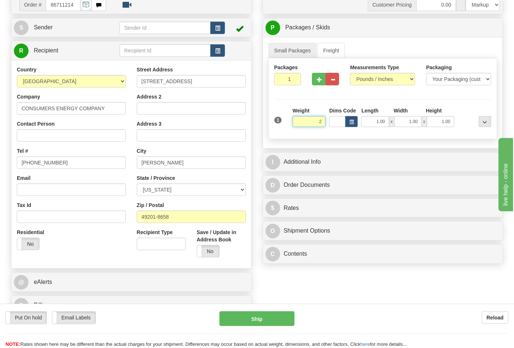
click button "Delete" at bounding box center [0, 0] width 0 height 0
type input "2.00"
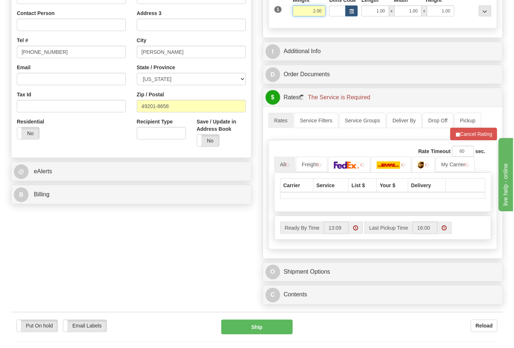
scroll to position [203, 0]
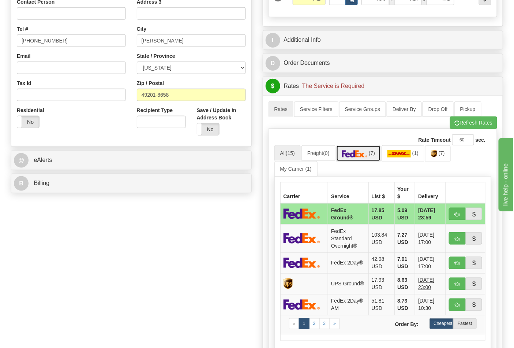
click at [368, 158] on link "(7)" at bounding box center [358, 153] width 45 height 16
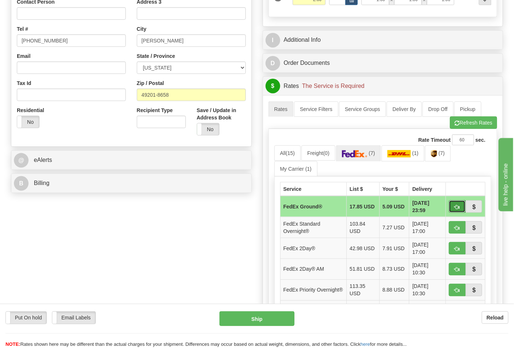
click at [455, 205] on button "button" at bounding box center [457, 206] width 17 height 12
type input "92"
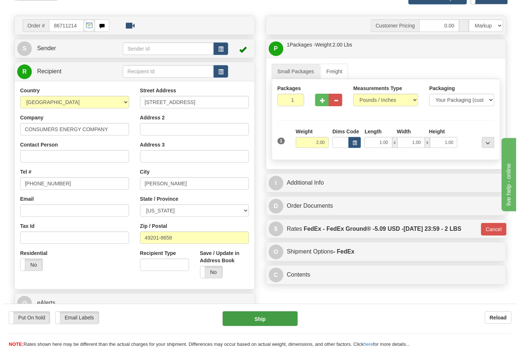
scroll to position [41, 0]
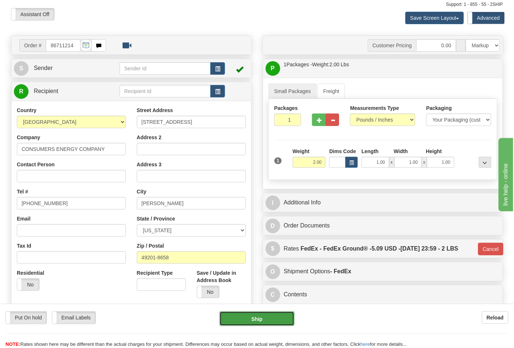
click at [262, 316] on button "Ship" at bounding box center [257, 318] width 75 height 15
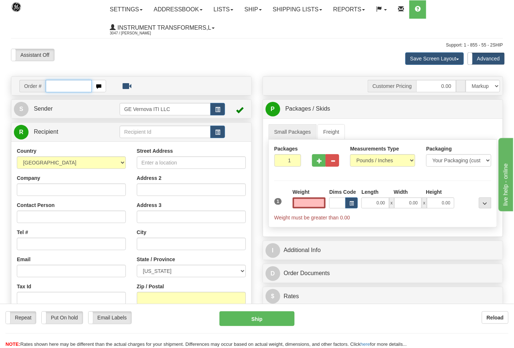
type input "0.00"
click at [56, 82] on input "text" at bounding box center [69, 86] width 46 height 12
type input "86711192"
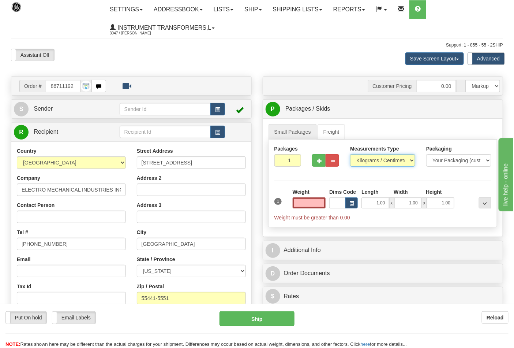
type input "0.00"
click at [410, 161] on select "Pounds / Inches Kilograms / Centimeters" at bounding box center [382, 160] width 65 height 12
select select "0"
click at [350, 154] on select "Pounds / Inches Kilograms / Centimeters" at bounding box center [382, 160] width 65 height 12
click at [311, 206] on input "0.00" at bounding box center [309, 202] width 33 height 11
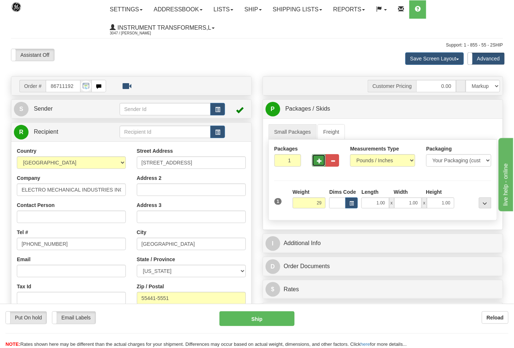
type input "29.00"
click at [320, 159] on span "button" at bounding box center [319, 160] width 5 height 5
type input "2"
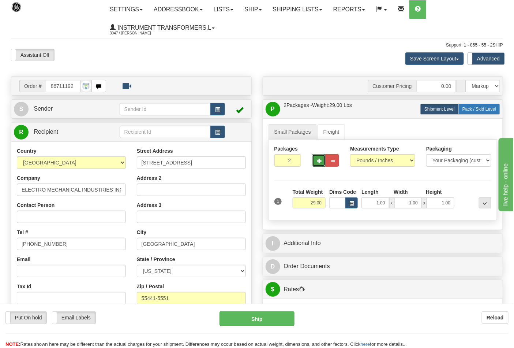
click at [466, 112] on label "Pack / Skid Level Pack.." at bounding box center [480, 109] width 42 height 11
radio input "true"
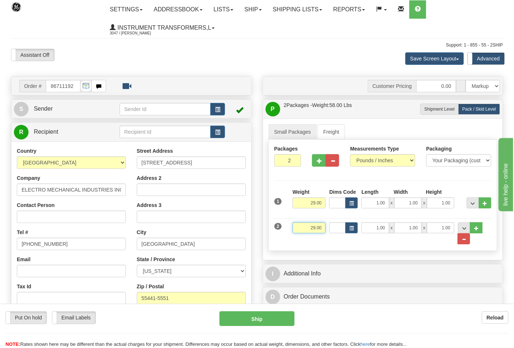
drag, startPoint x: 303, startPoint y: 226, endPoint x: 336, endPoint y: 229, distance: 33.0
click at [336, 229] on div "2 Weight 29.00 Dims Code Length Width Height" at bounding box center [383, 229] width 221 height 30
click button "Delete" at bounding box center [0, 0] width 0 height 0
type input "38.00"
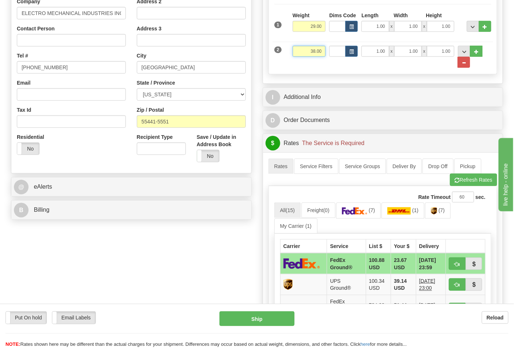
scroll to position [203, 0]
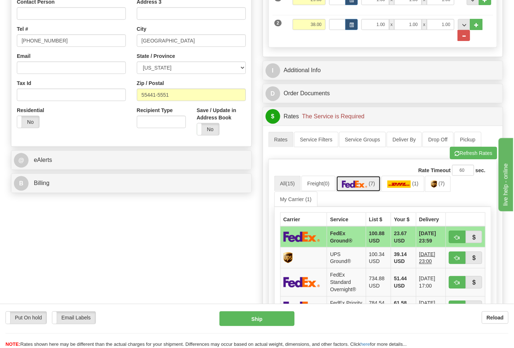
click at [356, 190] on link "(7)" at bounding box center [358, 184] width 45 height 16
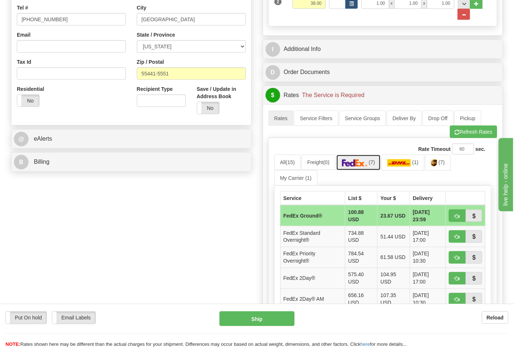
scroll to position [244, 0]
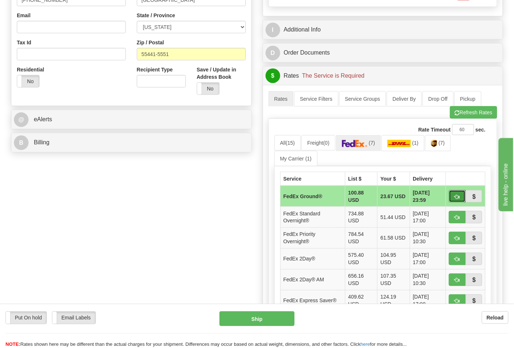
click at [455, 200] on button "button" at bounding box center [457, 196] width 17 height 12
type input "92"
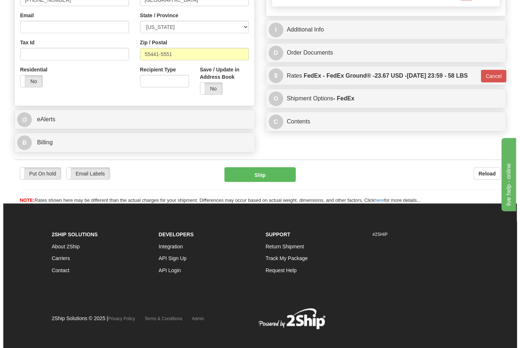
scroll to position [242, 0]
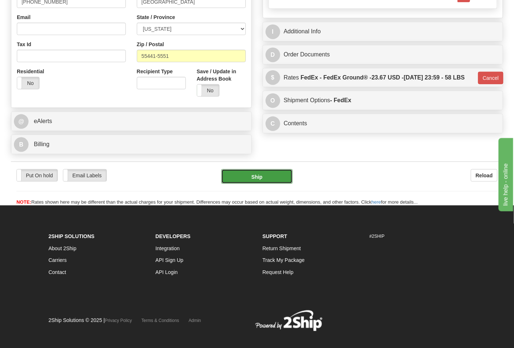
click at [259, 184] on button "Ship" at bounding box center [256, 176] width 71 height 15
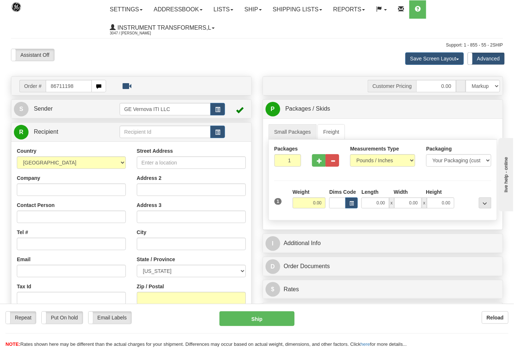
type input "86711198"
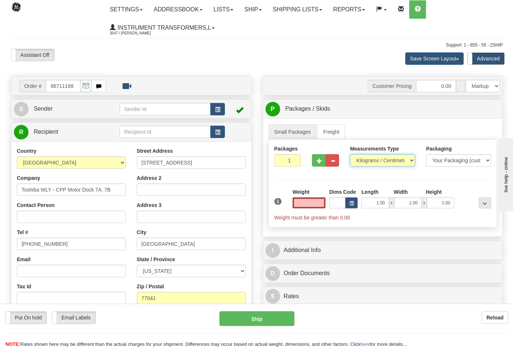
type input "0.00"
click at [373, 160] on select "Pounds / Inches Kilograms / Centimeters" at bounding box center [382, 160] width 65 height 12
select select "0"
click at [350, 154] on select "Pounds / Inches Kilograms / Centimeters" at bounding box center [382, 160] width 65 height 12
click at [305, 205] on input "0.00" at bounding box center [309, 202] width 33 height 11
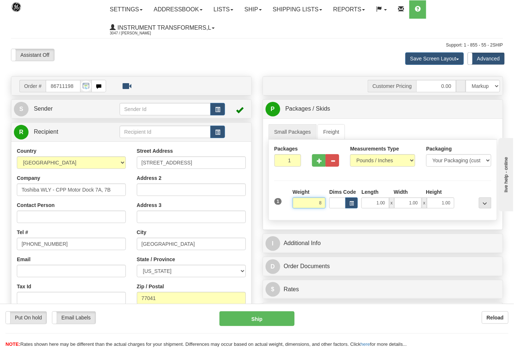
click button "Delete" at bounding box center [0, 0] width 0 height 0
type input "8.00"
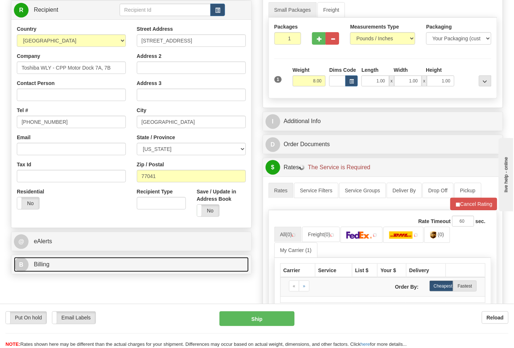
click at [69, 269] on link "B Billing" at bounding box center [131, 264] width 235 height 15
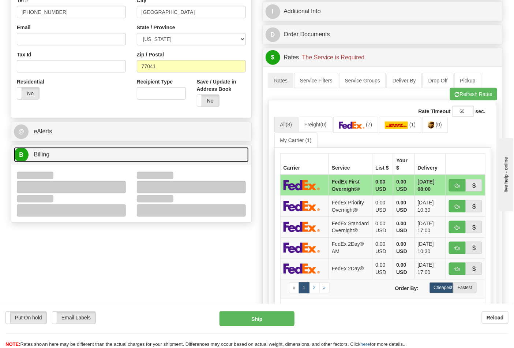
scroll to position [244, 0]
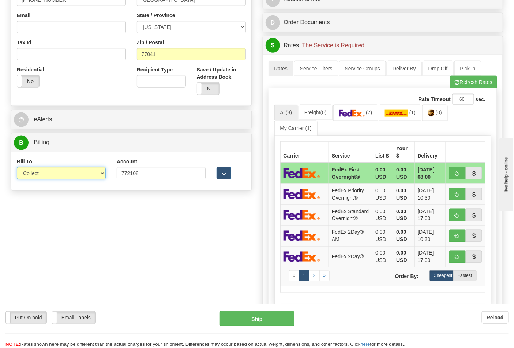
click at [70, 179] on select "Sender Recipient Third Party Collect" at bounding box center [61, 173] width 89 height 12
select select "2"
click at [17, 168] on select "Sender Recipient Third Party Collect" at bounding box center [61, 173] width 89 height 12
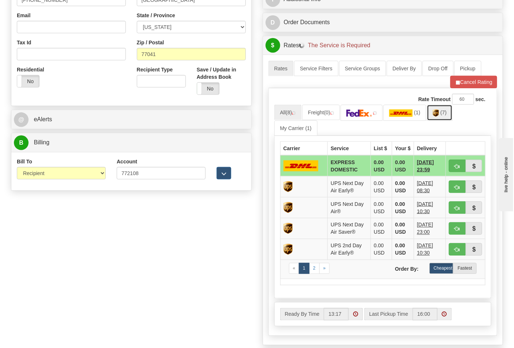
click at [439, 113] on img at bounding box center [436, 112] width 6 height 7
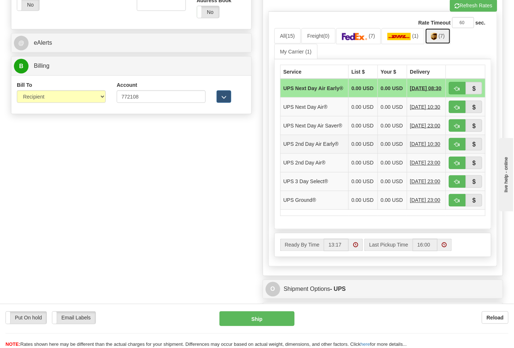
scroll to position [325, 0]
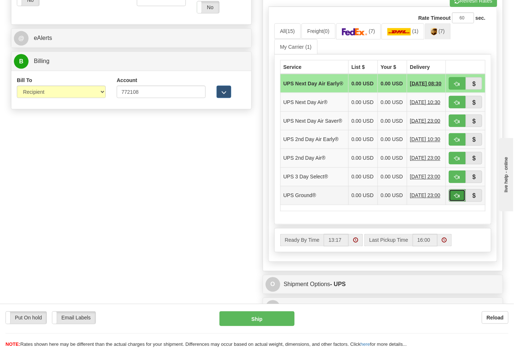
click at [460, 202] on button "button" at bounding box center [457, 195] width 17 height 12
type input "03"
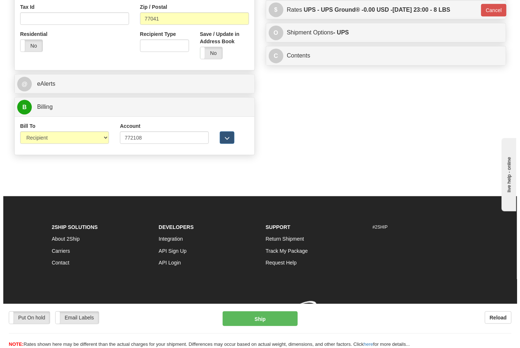
scroll to position [291, 0]
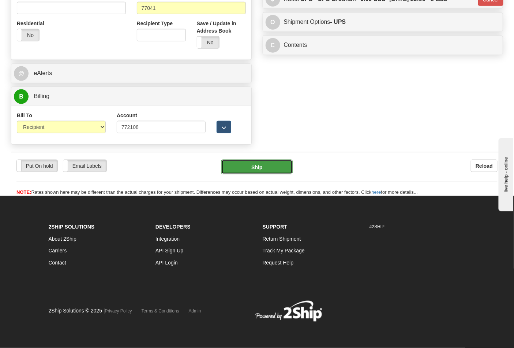
click at [266, 172] on button "Ship" at bounding box center [256, 167] width 71 height 15
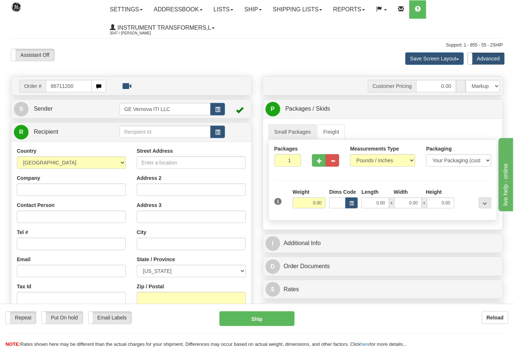
type input "86711200"
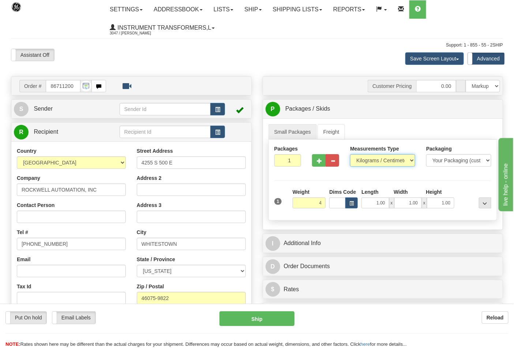
type input "4.00"
click at [373, 157] on select "Pounds / Inches Kilograms / Centimeters" at bounding box center [382, 160] width 65 height 12
select select "0"
click at [350, 154] on select "Pounds / Inches Kilograms / Centimeters" at bounding box center [382, 160] width 65 height 12
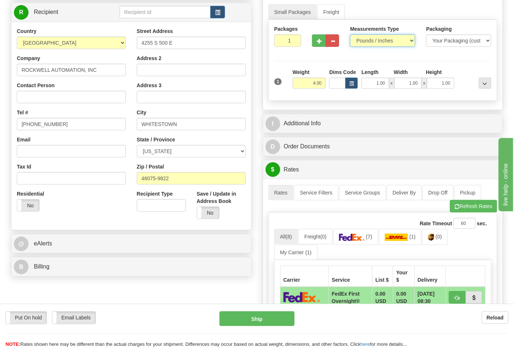
scroll to position [122, 0]
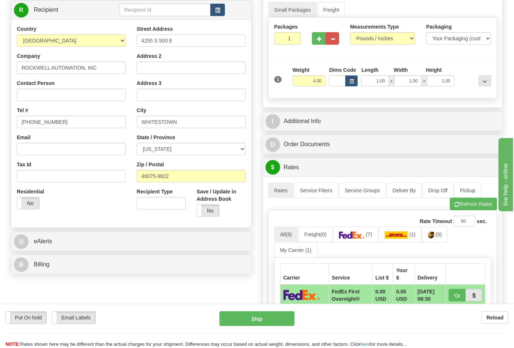
click at [137, 274] on div "B Billing" at bounding box center [131, 264] width 240 height 19
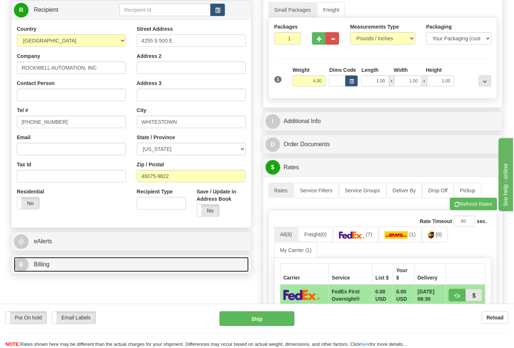
click at [141, 266] on link "B Billing" at bounding box center [131, 264] width 235 height 15
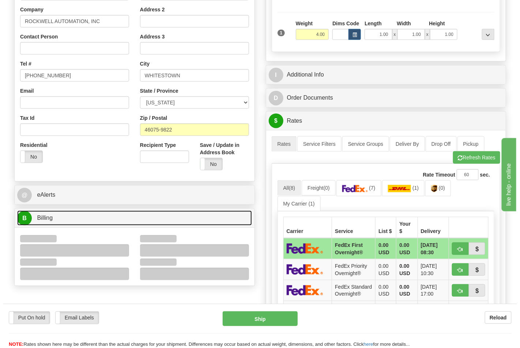
scroll to position [244, 0]
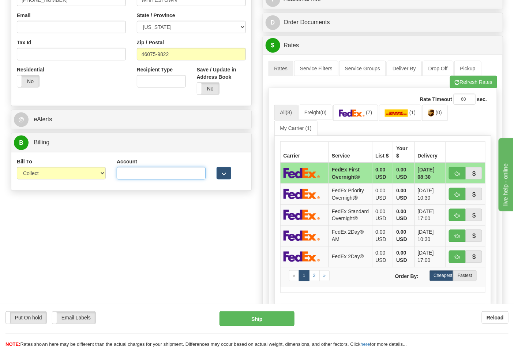
click at [165, 173] on input "Account" at bounding box center [161, 173] width 89 height 12
paste input "587102"
type input "587102"
drag, startPoint x: 87, startPoint y: 175, endPoint x: 83, endPoint y: 178, distance: 5.7
click at [87, 175] on select "Sender Recipient Third Party Collect" at bounding box center [61, 173] width 89 height 12
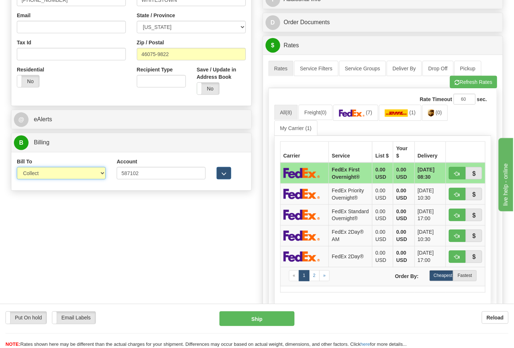
select select "2"
click at [17, 168] on select "Sender Recipient Third Party Collect" at bounding box center [61, 173] width 89 height 12
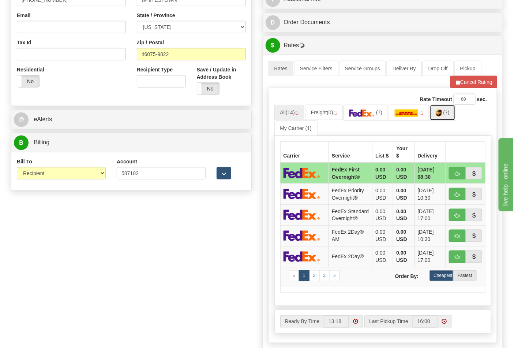
click at [448, 117] on link "(7)" at bounding box center [443, 113] width 26 height 16
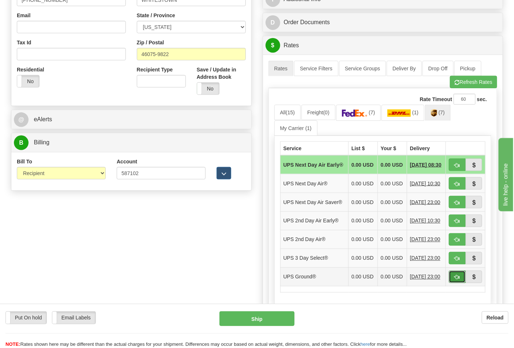
click at [454, 283] on button "button" at bounding box center [457, 276] width 17 height 12
type input "03"
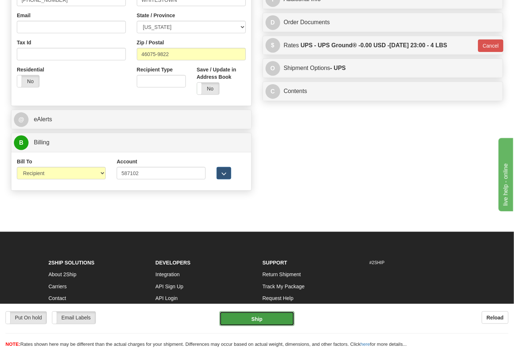
click at [260, 313] on button "Ship" at bounding box center [257, 318] width 75 height 15
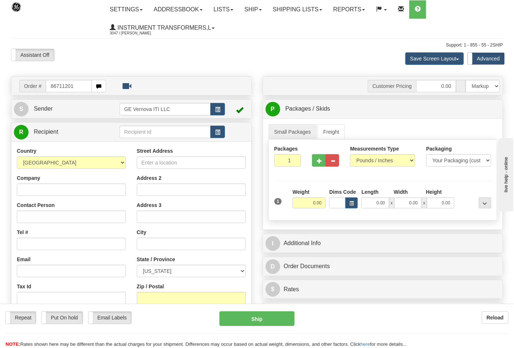
type input "86711201"
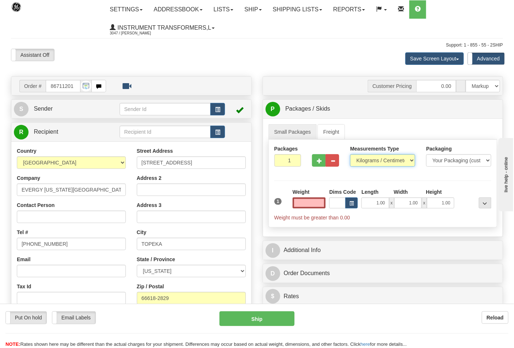
type input "0.00"
click at [385, 159] on select "Pounds / Inches Kilograms / Centimeters" at bounding box center [382, 160] width 65 height 12
select select "0"
click at [350, 154] on select "Pounds / Inches Kilograms / Centimeters" at bounding box center [382, 160] width 65 height 12
click at [317, 201] on input "0.00" at bounding box center [309, 202] width 33 height 11
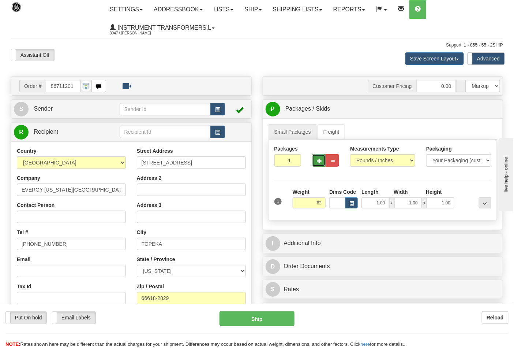
type input "62.00"
click at [317, 160] on span "button" at bounding box center [319, 160] width 5 height 5
type input "2"
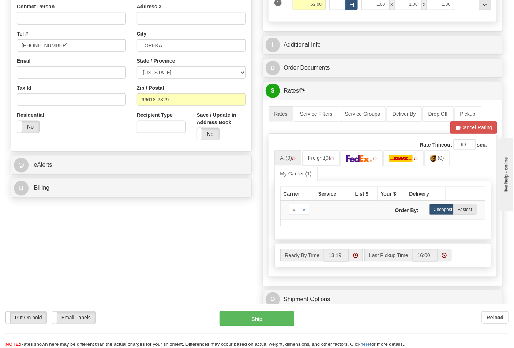
scroll to position [203, 0]
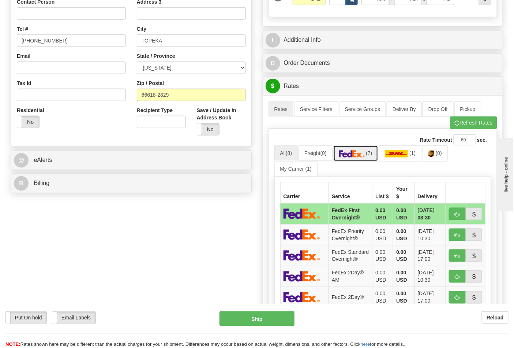
click at [368, 156] on link "(7)" at bounding box center [355, 153] width 45 height 16
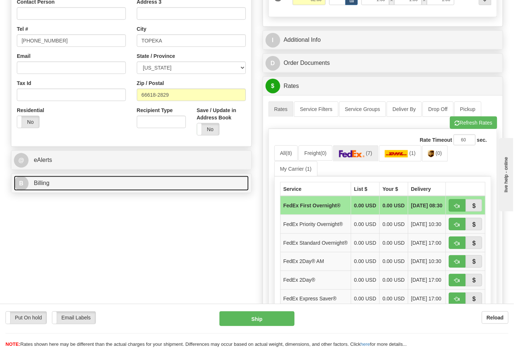
click at [159, 183] on link "B Billing" at bounding box center [131, 183] width 235 height 15
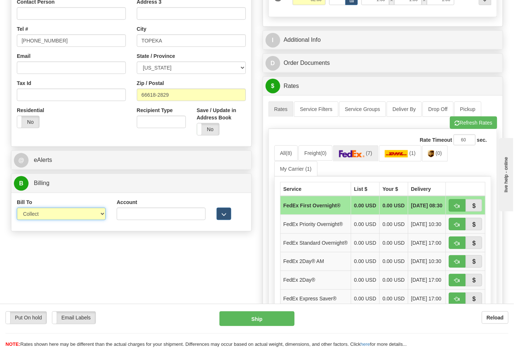
click at [99, 214] on select "Sender Recipient Third Party Collect" at bounding box center [61, 214] width 89 height 12
select select "2"
click at [17, 208] on select "Sender Recipient Third Party Collect" at bounding box center [61, 214] width 89 height 12
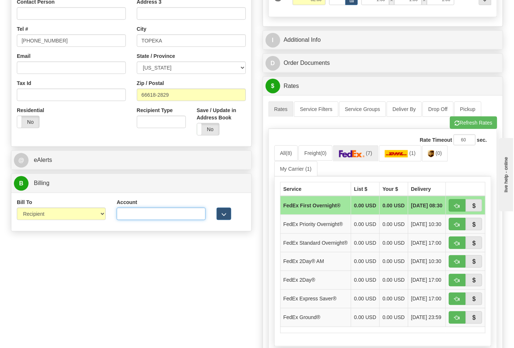
drag, startPoint x: 133, startPoint y: 215, endPoint x: 137, endPoint y: 211, distance: 5.2
click at [133, 215] on input "Account" at bounding box center [161, 214] width 89 height 12
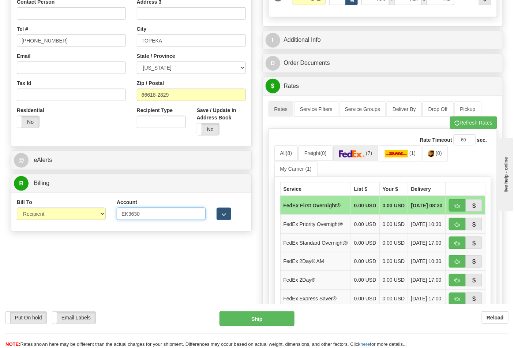
type input "EK3630"
click button "Delete" at bounding box center [0, 0] width 0 height 0
click at [441, 156] on span "(0)" at bounding box center [439, 153] width 6 height 6
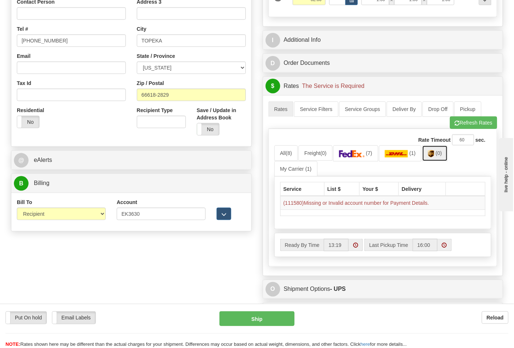
click at [438, 154] on link "(0)" at bounding box center [435, 153] width 26 height 16
click at [484, 128] on button "Refresh Rates" at bounding box center [473, 122] width 47 height 12
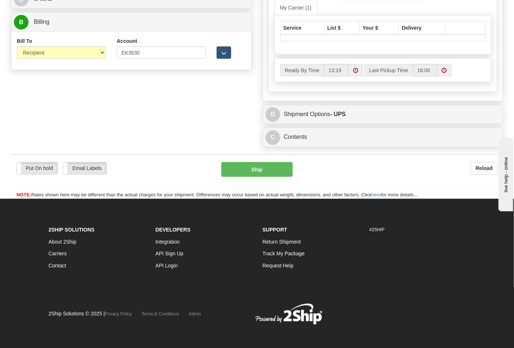
scroll to position [369, 0]
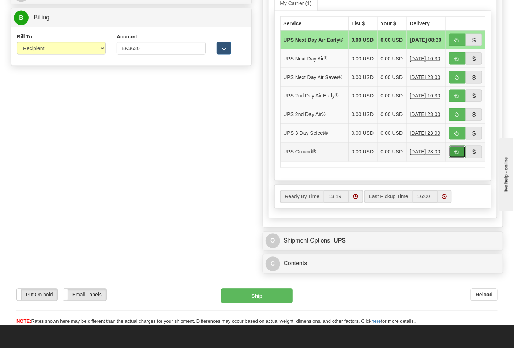
click at [452, 158] on button "button" at bounding box center [457, 152] width 17 height 12
type input "03"
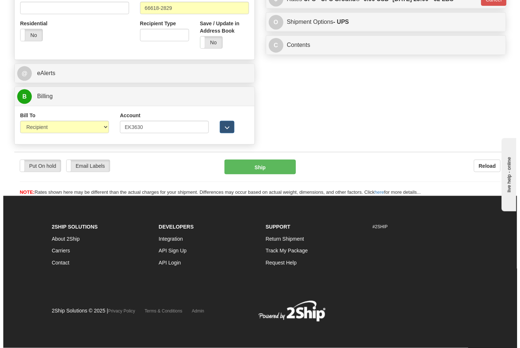
scroll to position [291, 0]
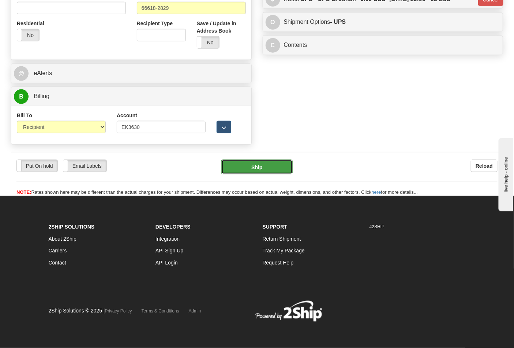
click at [268, 170] on button "Ship" at bounding box center [256, 167] width 71 height 15
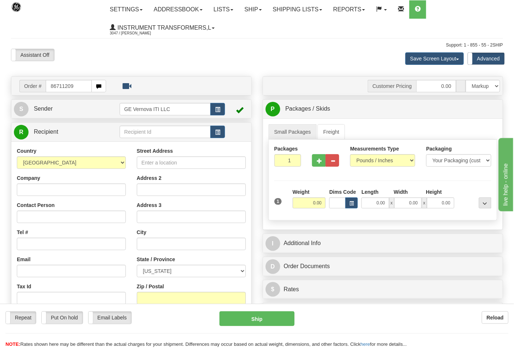
type input "86711209"
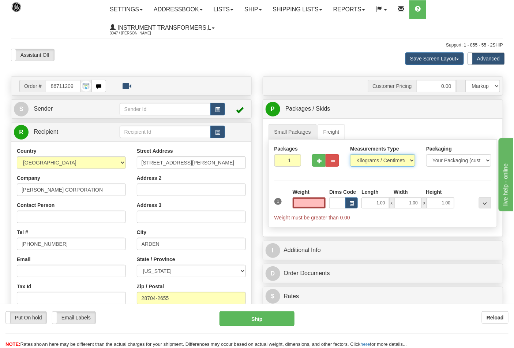
type input "0.00"
click at [408, 163] on select "Pounds / Inches Kilograms / Centimeters" at bounding box center [382, 160] width 65 height 12
select select "0"
click at [350, 154] on select "Pounds / Inches Kilograms / Centimeters" at bounding box center [382, 160] width 65 height 12
click at [305, 199] on input "0.00" at bounding box center [309, 202] width 33 height 11
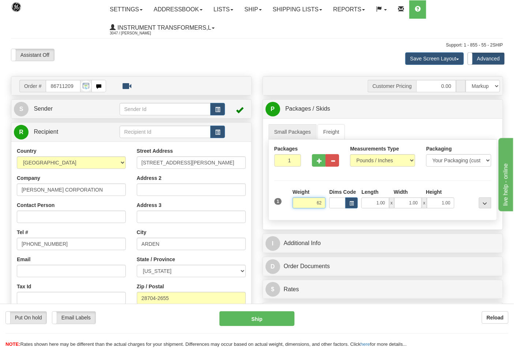
click button "Delete" at bounding box center [0, 0] width 0 height 0
type input "62.00"
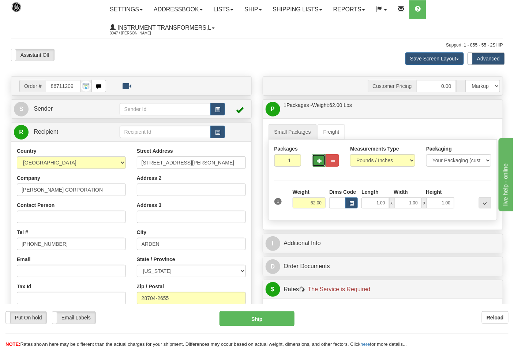
click at [317, 160] on button "button" at bounding box center [319, 160] width 14 height 12
type input "2"
drag, startPoint x: 305, startPoint y: 206, endPoint x: 325, endPoint y: 204, distance: 20.0
click at [325, 204] on input "62.00" at bounding box center [309, 202] width 33 height 11
type input "27.00"
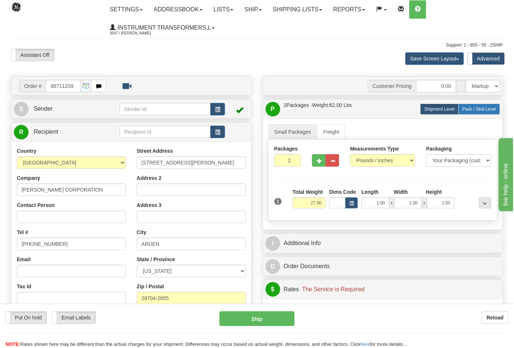
click at [471, 110] on span "Pack / Skid Level" at bounding box center [480, 109] width 34 height 5
radio input "true"
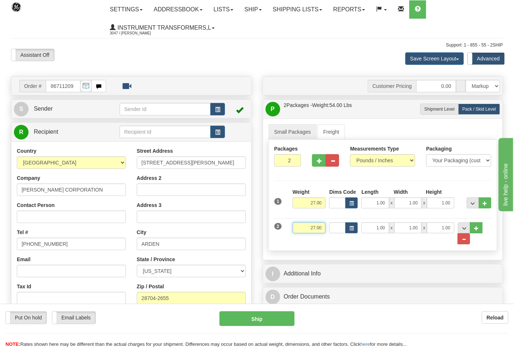
click at [332, 229] on div "2 Weight 27.00 Dims Code Length Width Height" at bounding box center [383, 229] width 221 height 30
click button "Delete" at bounding box center [0, 0] width 0 height 0
type input "35.00"
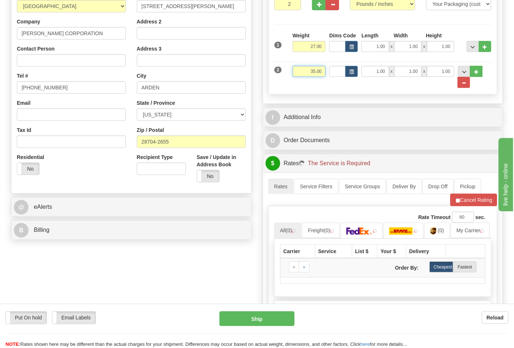
scroll to position [163, 0]
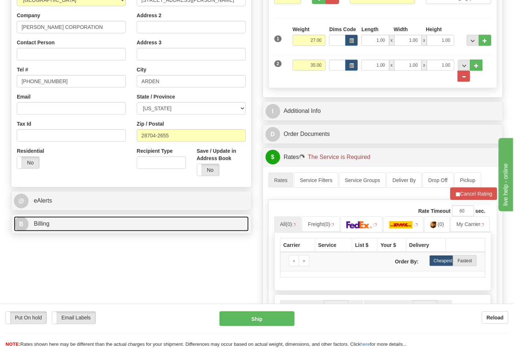
click at [144, 228] on link "B Billing" at bounding box center [131, 223] width 235 height 15
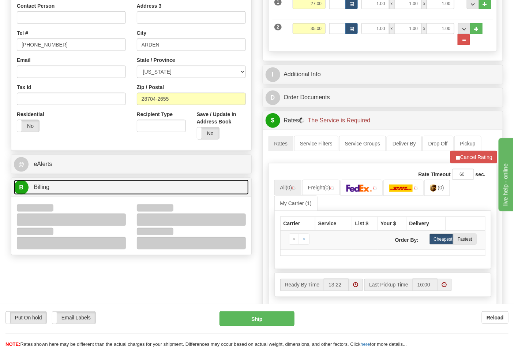
scroll to position [284, 0]
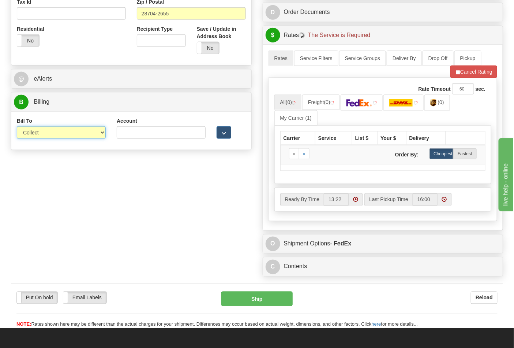
click at [82, 138] on select "Sender Recipient Third Party Collect" at bounding box center [61, 132] width 89 height 12
select select "2"
click at [17, 127] on select "Sender Recipient Third Party Collect" at bounding box center [61, 132] width 89 height 12
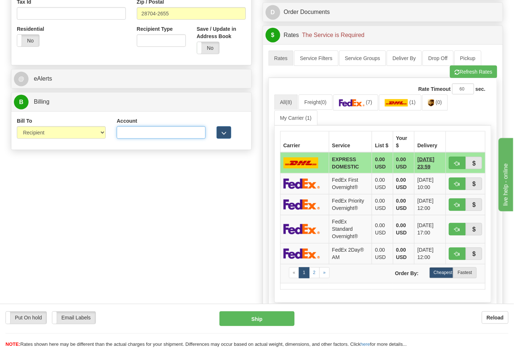
click at [127, 131] on input "Account" at bounding box center [161, 132] width 89 height 12
paste input "106052662"
type input "106052662"
click at [358, 102] on img at bounding box center [352, 102] width 26 height 7
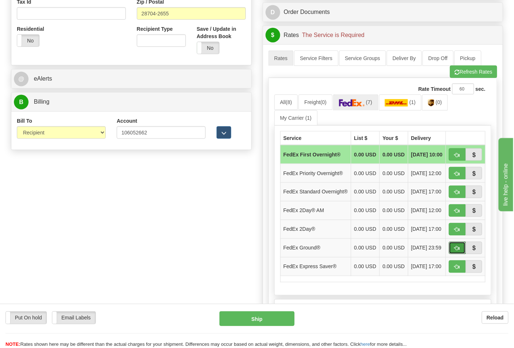
drag, startPoint x: 459, startPoint y: 261, endPoint x: 444, endPoint y: 264, distance: 15.3
click at [459, 251] on span "button" at bounding box center [457, 248] width 5 height 5
type input "92"
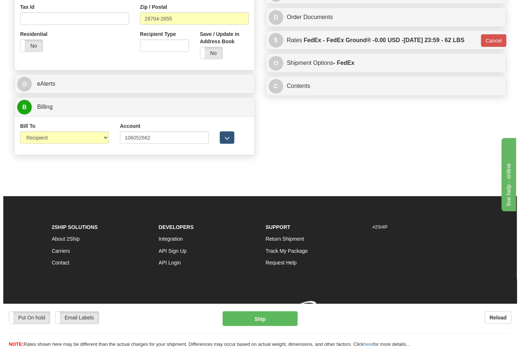
scroll to position [280, 0]
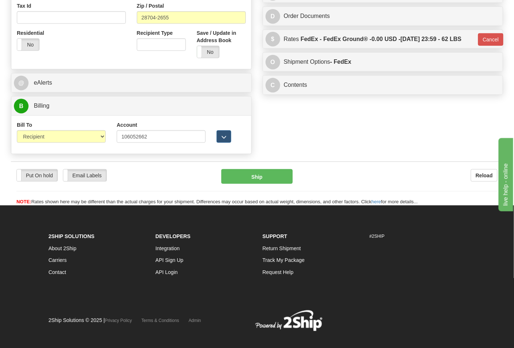
click at [268, 168] on div "Put On hold Put On hold Email Labels Email Labels Edit Reload Ship Reload" at bounding box center [257, 183] width 492 height 44
click at [268, 173] on button "Ship" at bounding box center [256, 176] width 71 height 15
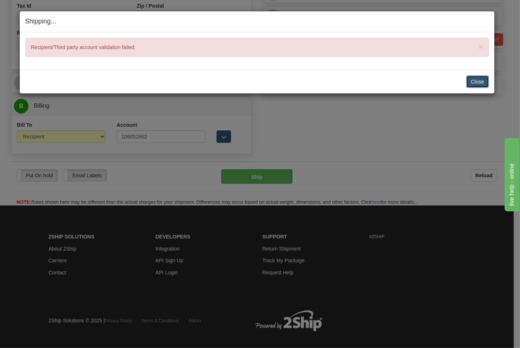
click at [478, 85] on button "Close" at bounding box center [478, 81] width 23 height 12
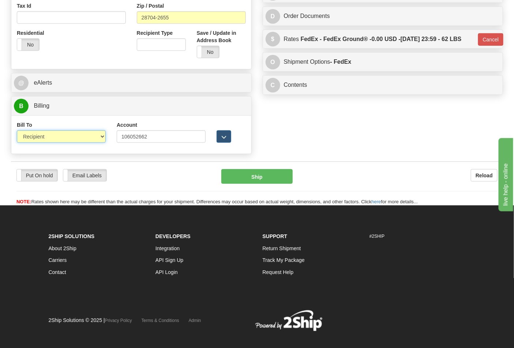
click at [101, 138] on select "Sender Recipient Third Party Collect" at bounding box center [61, 136] width 89 height 12
select select "4"
click at [17, 131] on select "Sender Recipient Third Party Collect" at bounding box center [61, 136] width 89 height 12
type input "92"
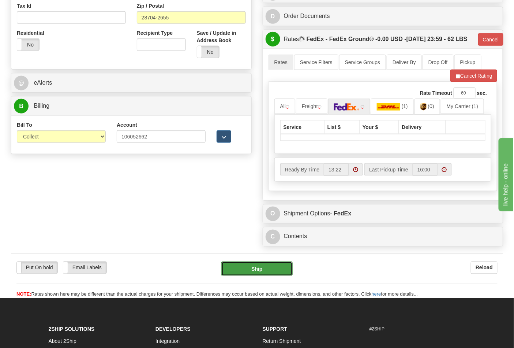
click at [254, 276] on button "Ship" at bounding box center [256, 268] width 71 height 15
